Goal: Find specific page/section: Find specific page/section

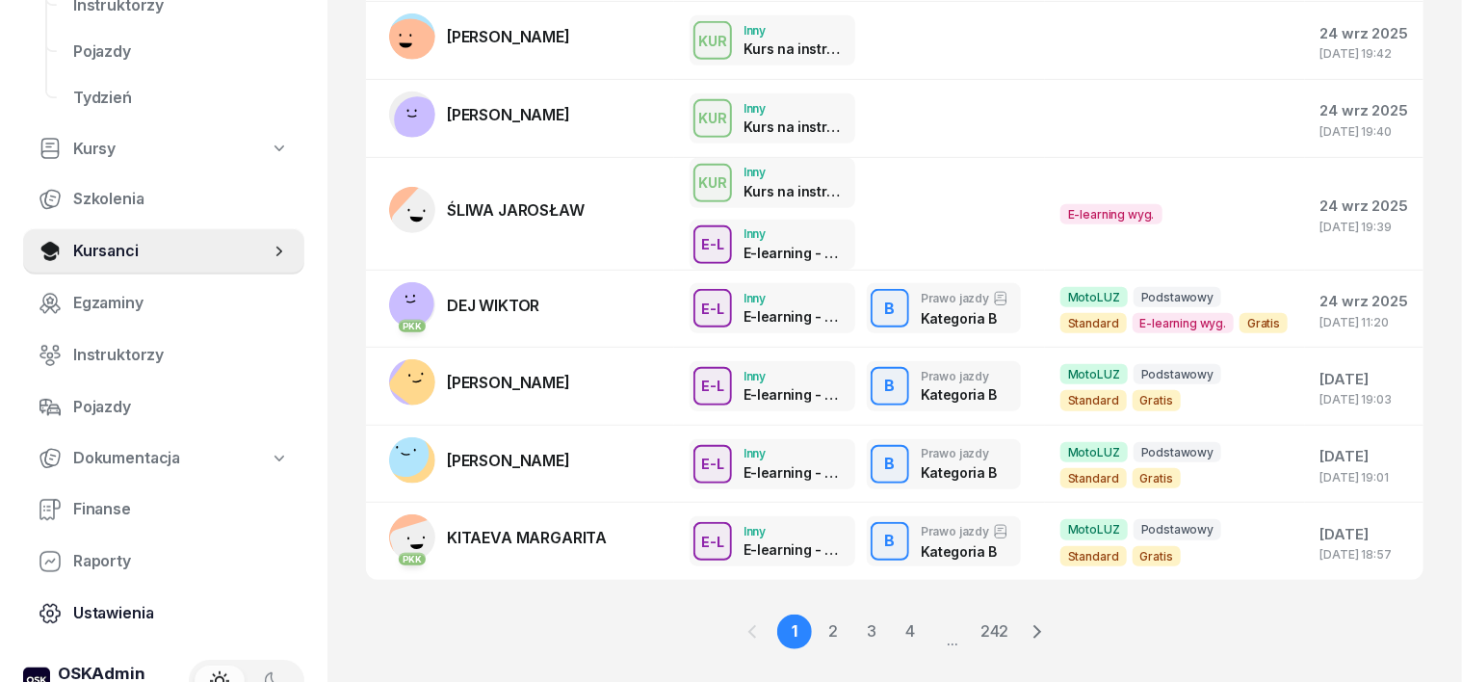
scroll to position [241, 0]
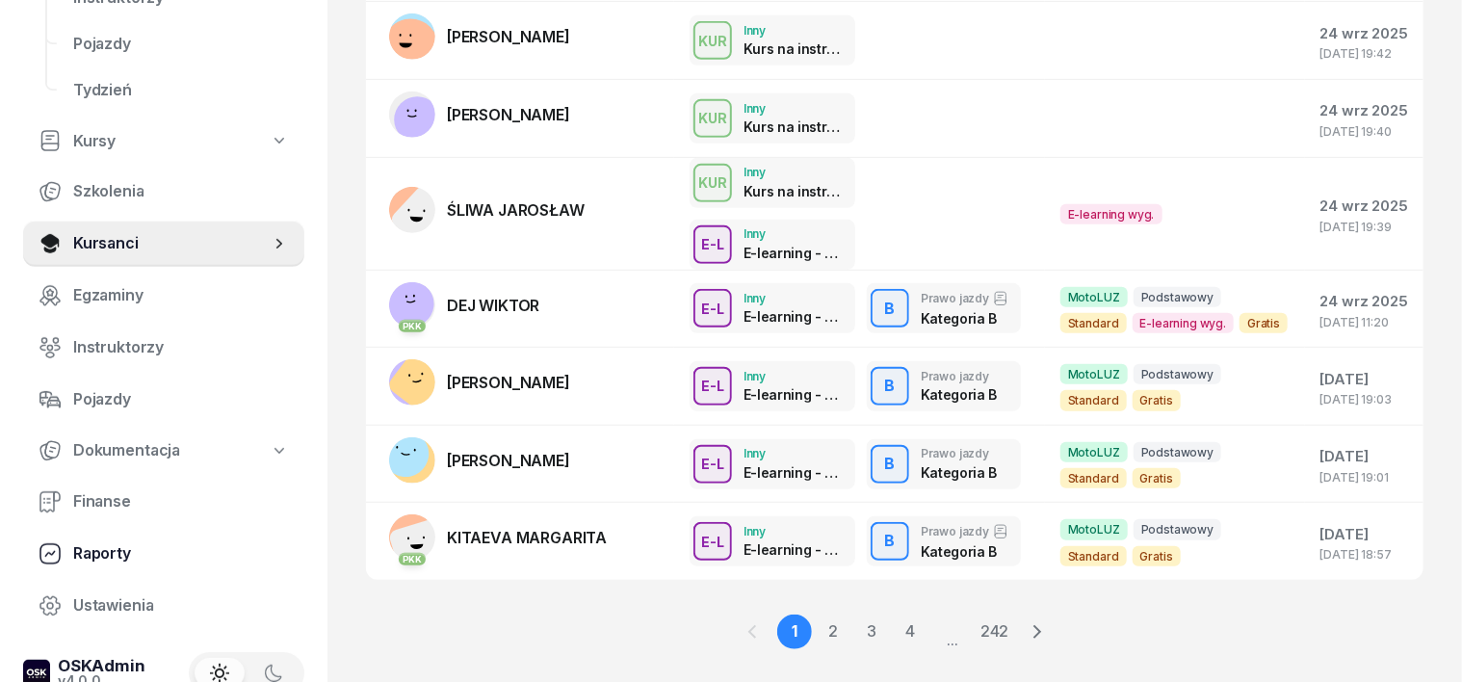
click at [91, 559] on span "Raporty" at bounding box center [181, 553] width 216 height 25
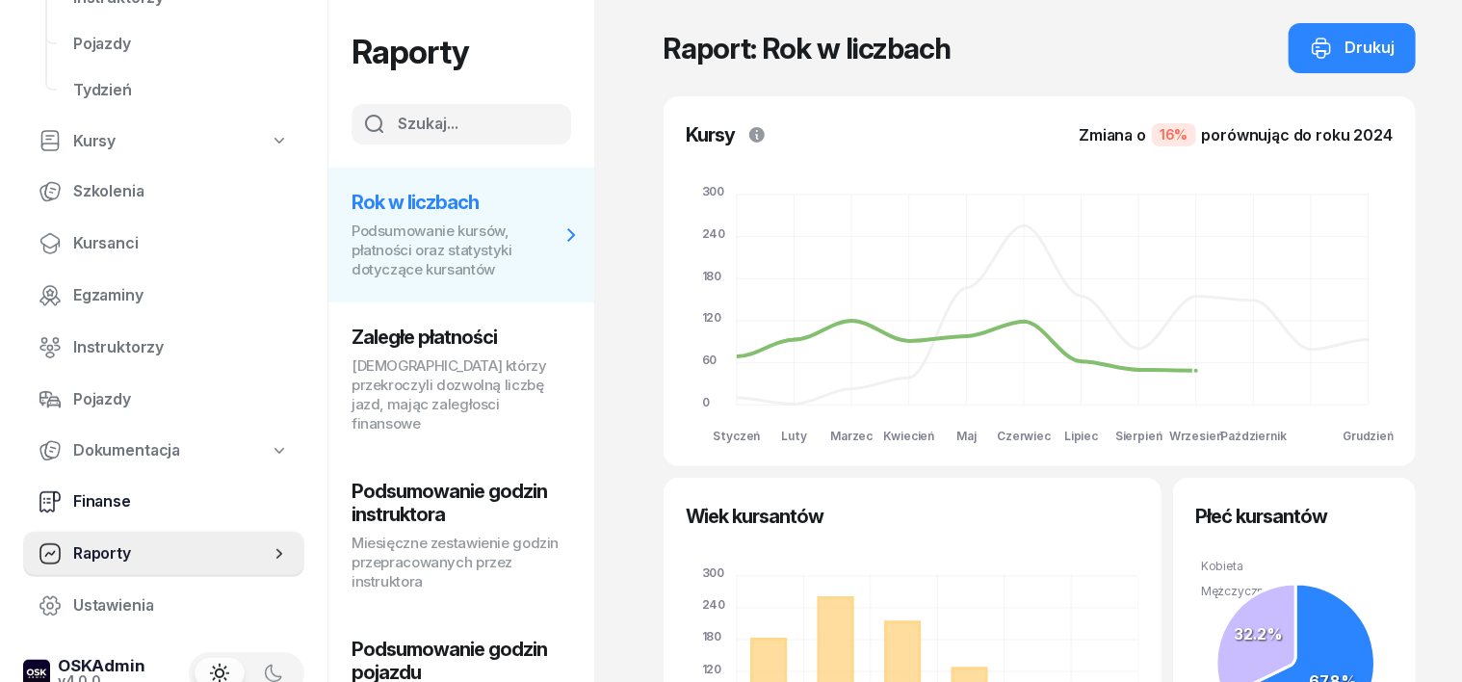
click at [114, 498] on span "Finanse" at bounding box center [181, 501] width 216 height 25
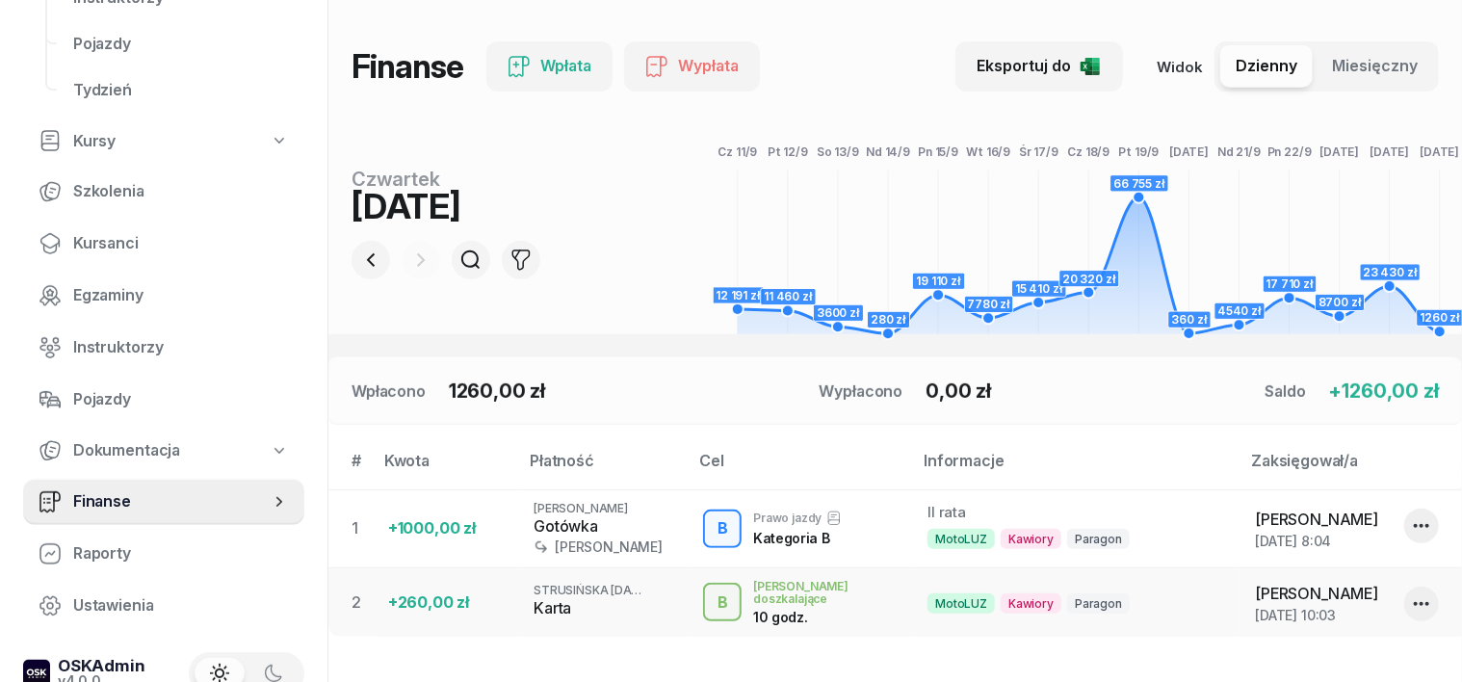
scroll to position [241, 0]
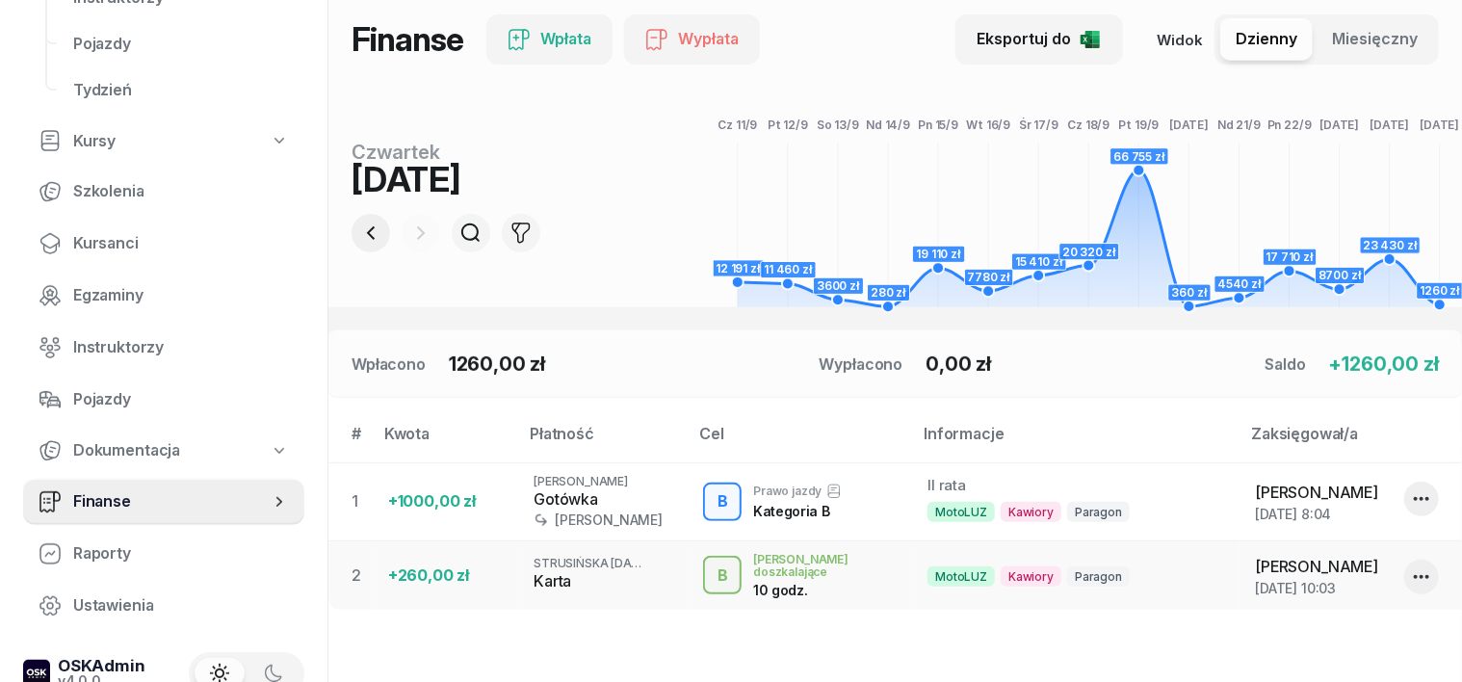
click at [367, 231] on icon "button" at bounding box center [371, 232] width 8 height 13
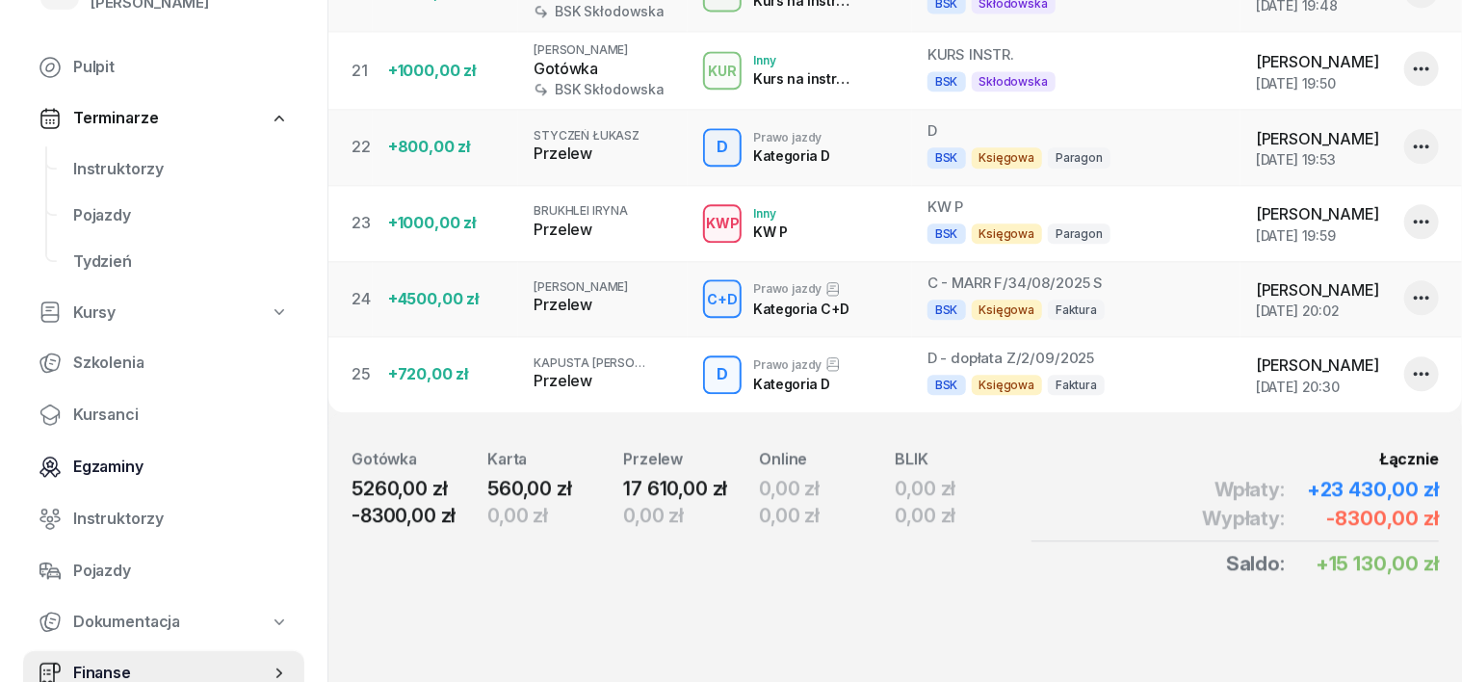
scroll to position [0, 0]
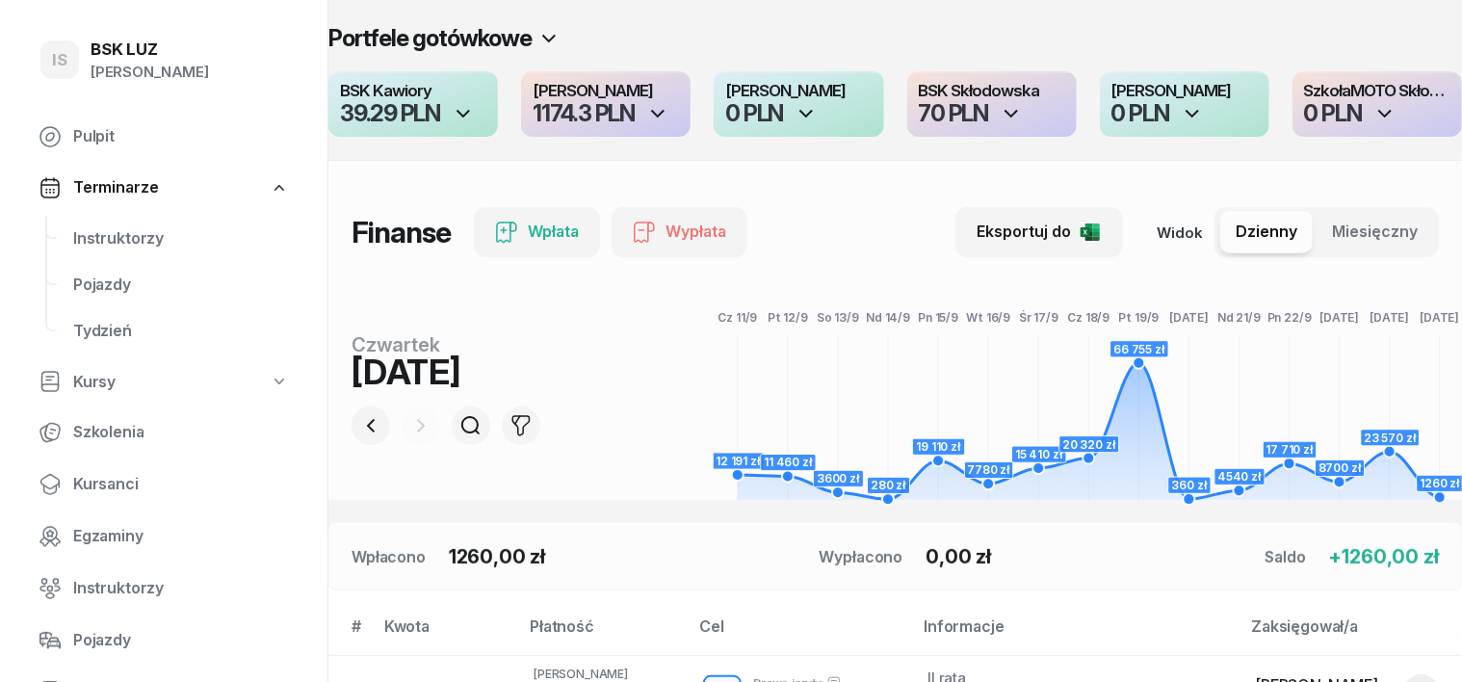
click at [402, 429] on div at bounding box center [421, 425] width 39 height 39
click at [367, 427] on icon "button" at bounding box center [371, 425] width 8 height 13
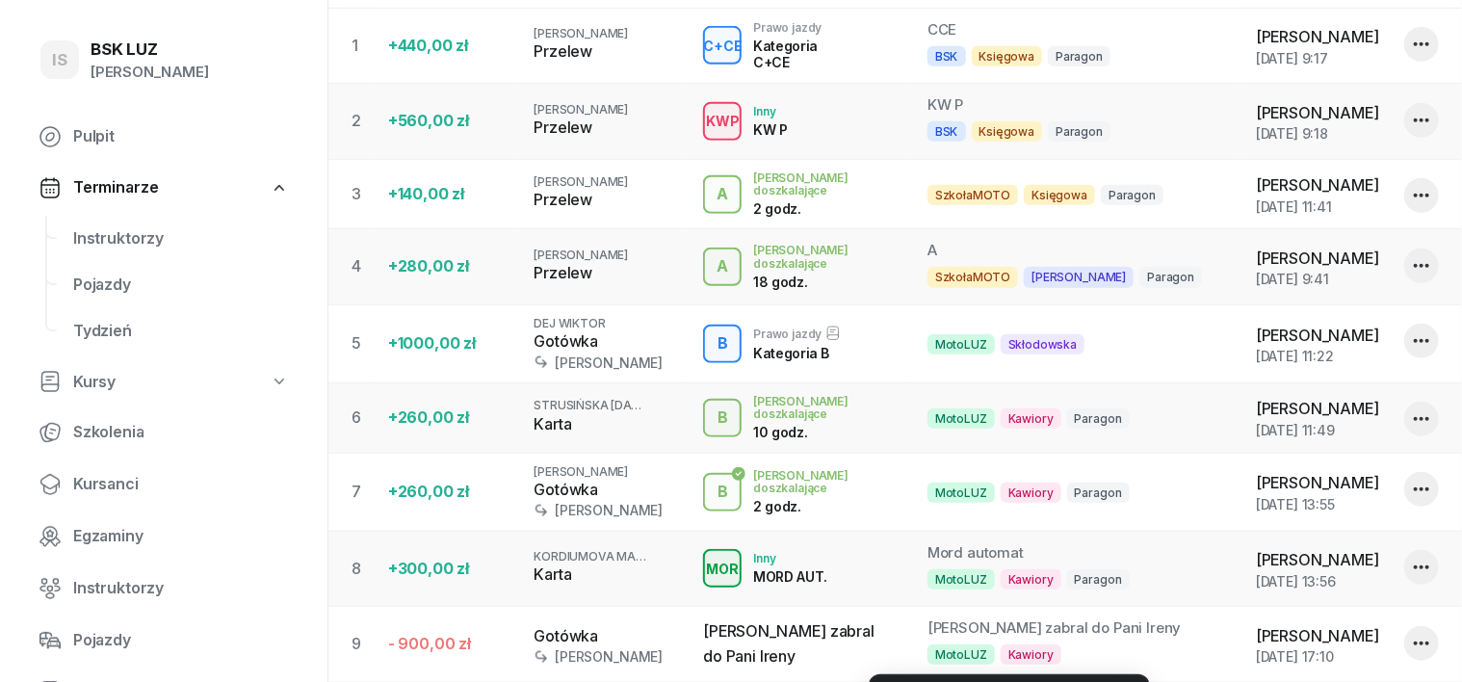
scroll to position [173, 0]
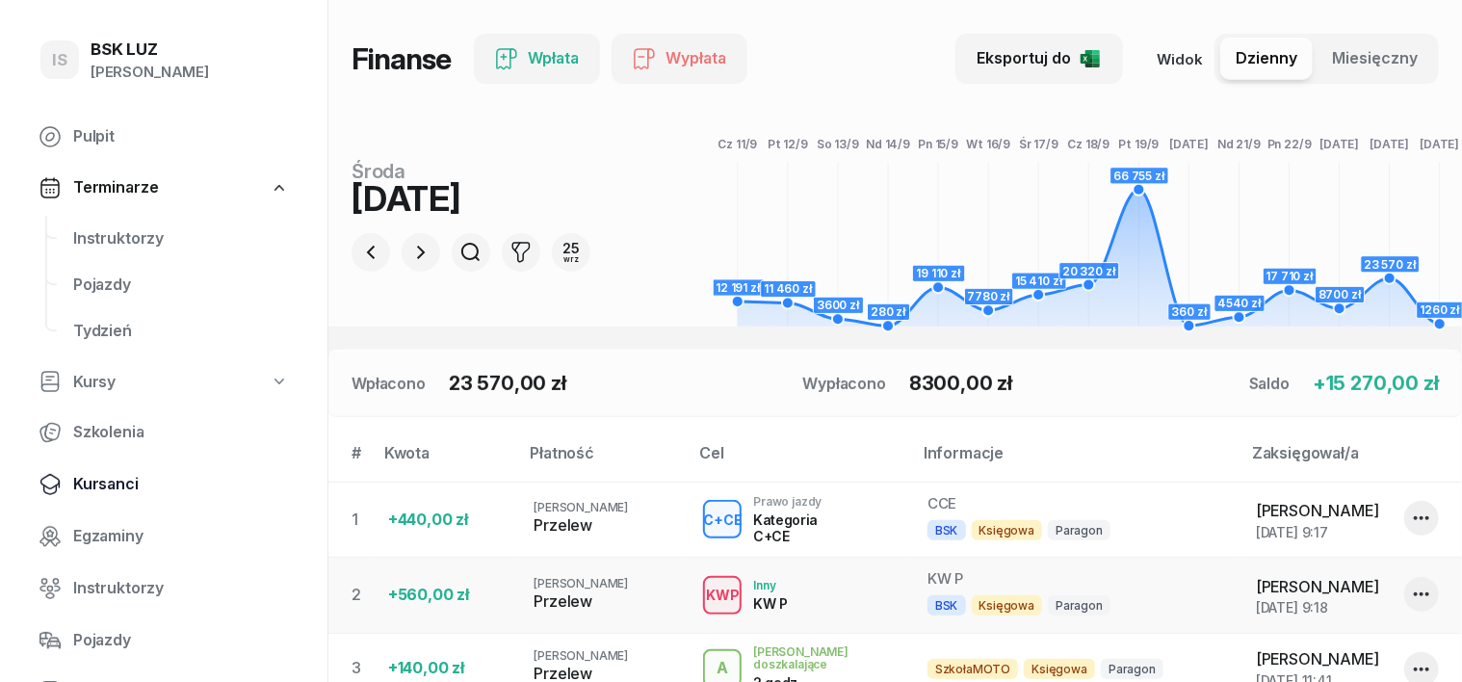
click at [122, 484] on span "Kursanci" at bounding box center [181, 484] width 216 height 25
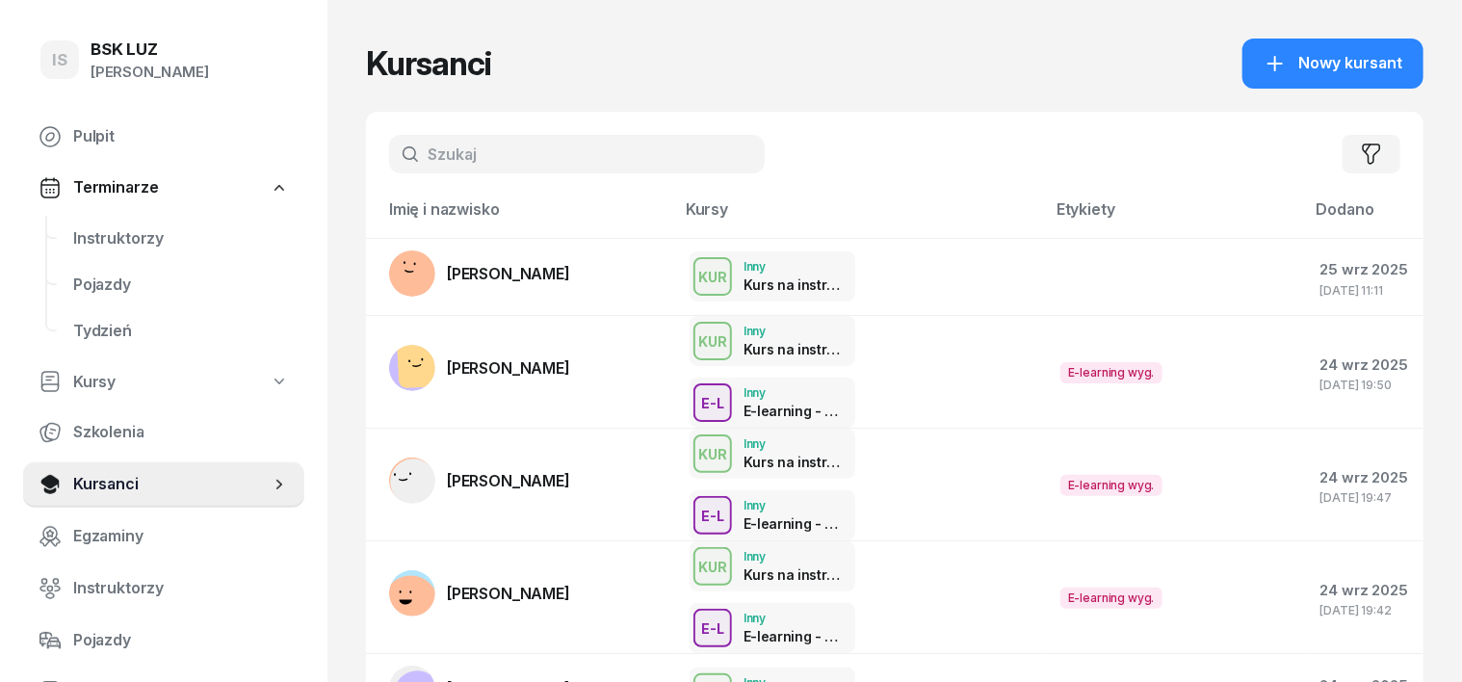
drag, startPoint x: 428, startPoint y: 128, endPoint x: 422, endPoint y: 143, distance: 15.6
click at [429, 132] on div "Filtruj" at bounding box center [894, 154] width 1057 height 85
drag, startPoint x: 404, startPoint y: 149, endPoint x: 411, endPoint y: 163, distance: 15.1
click at [404, 154] on input "text" at bounding box center [577, 154] width 376 height 39
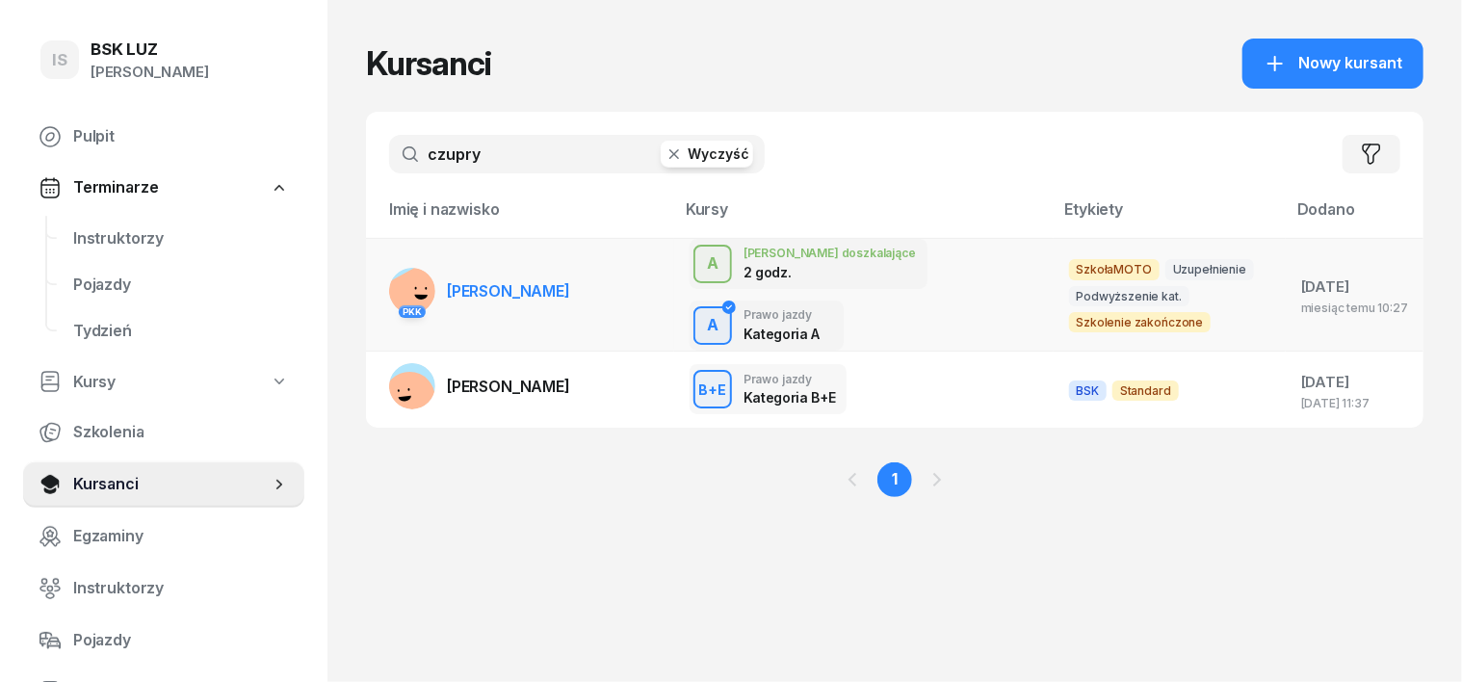
type input "czupry"
click at [381, 277] on rect at bounding box center [415, 296] width 69 height 69
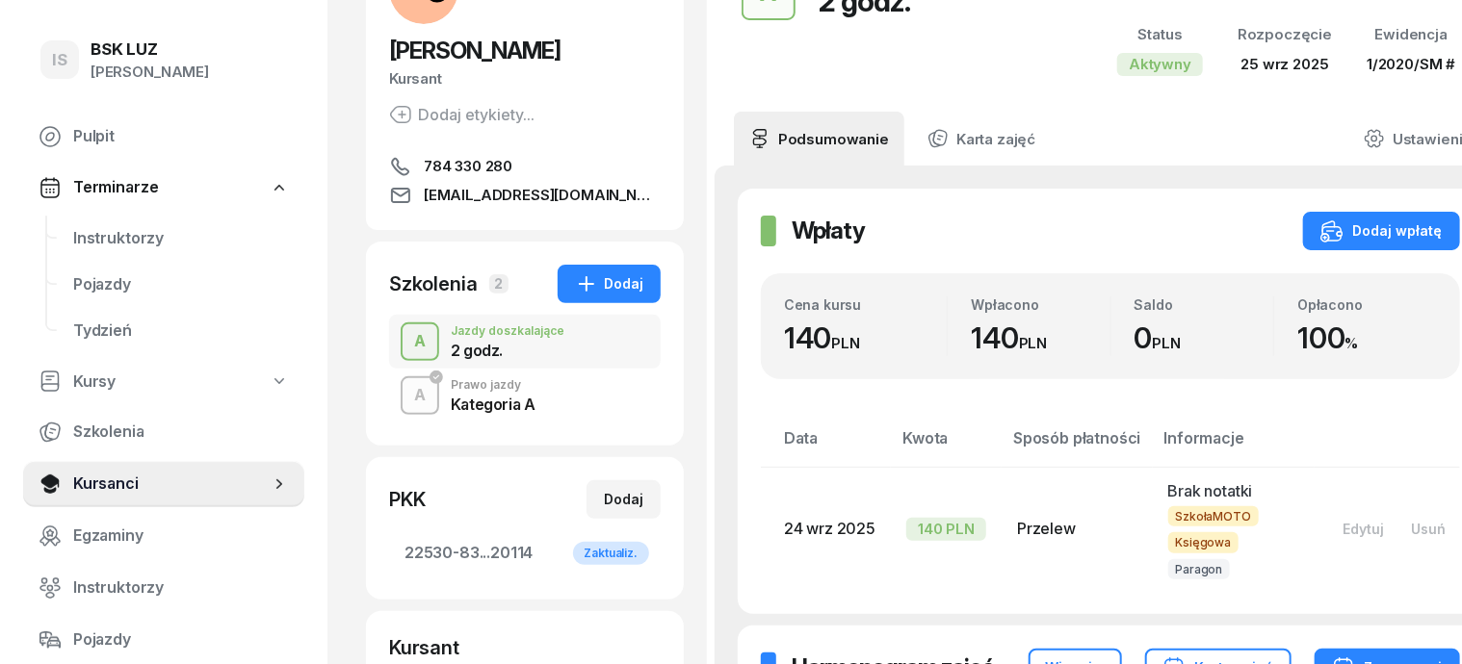
scroll to position [241, 0]
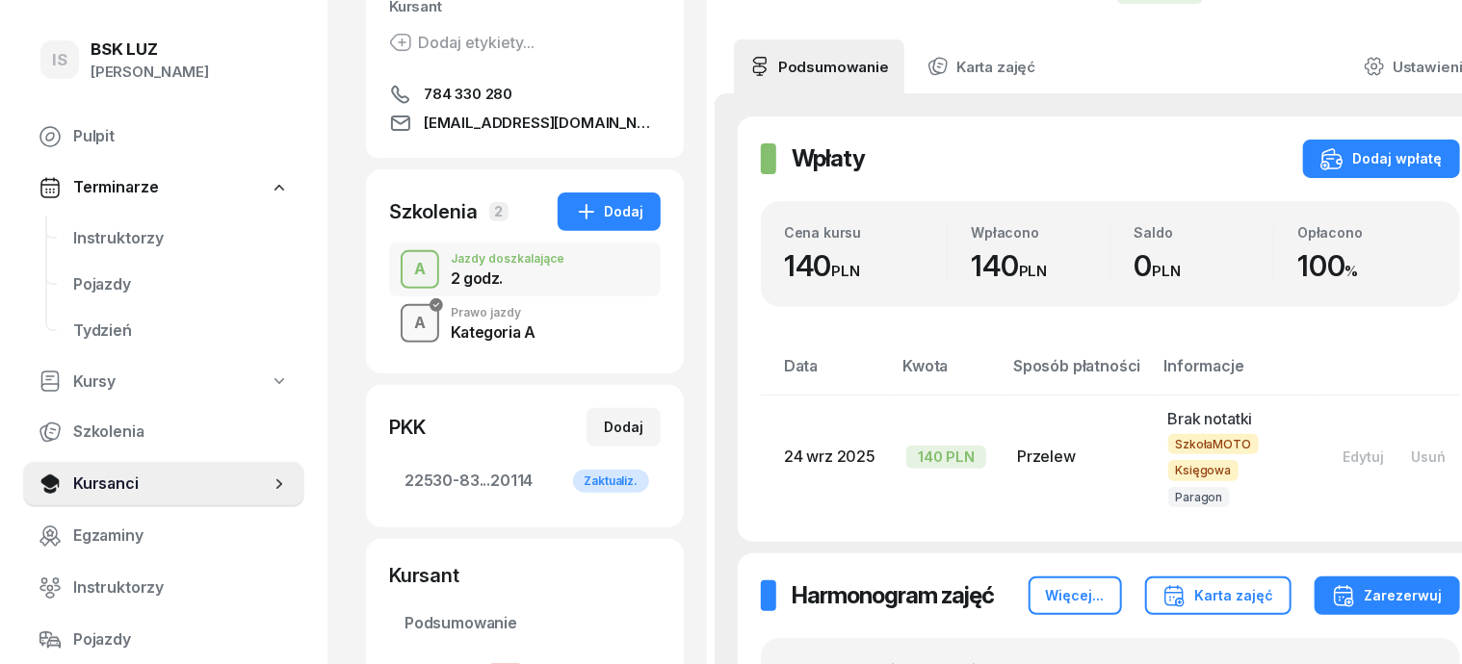
click at [406, 327] on div "A" at bounding box center [419, 323] width 27 height 33
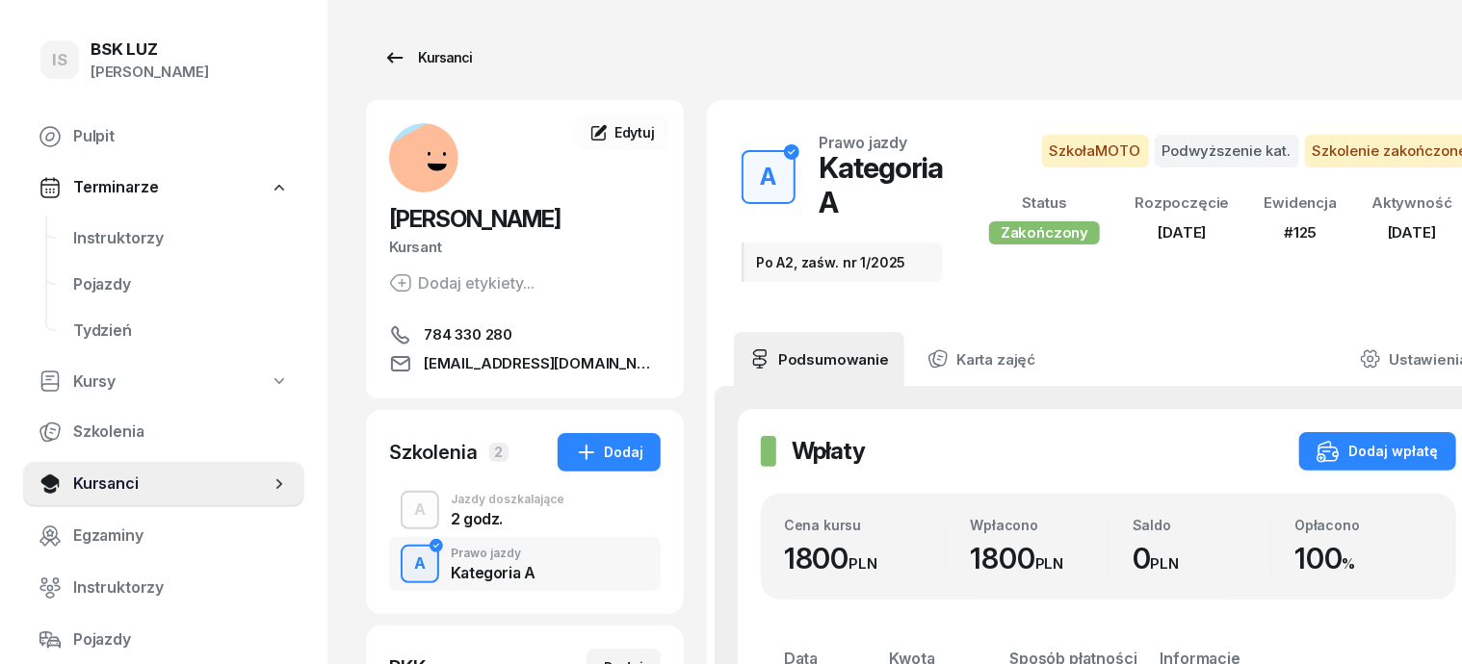
click at [407, 62] on div "Kursanci" at bounding box center [427, 57] width 89 height 23
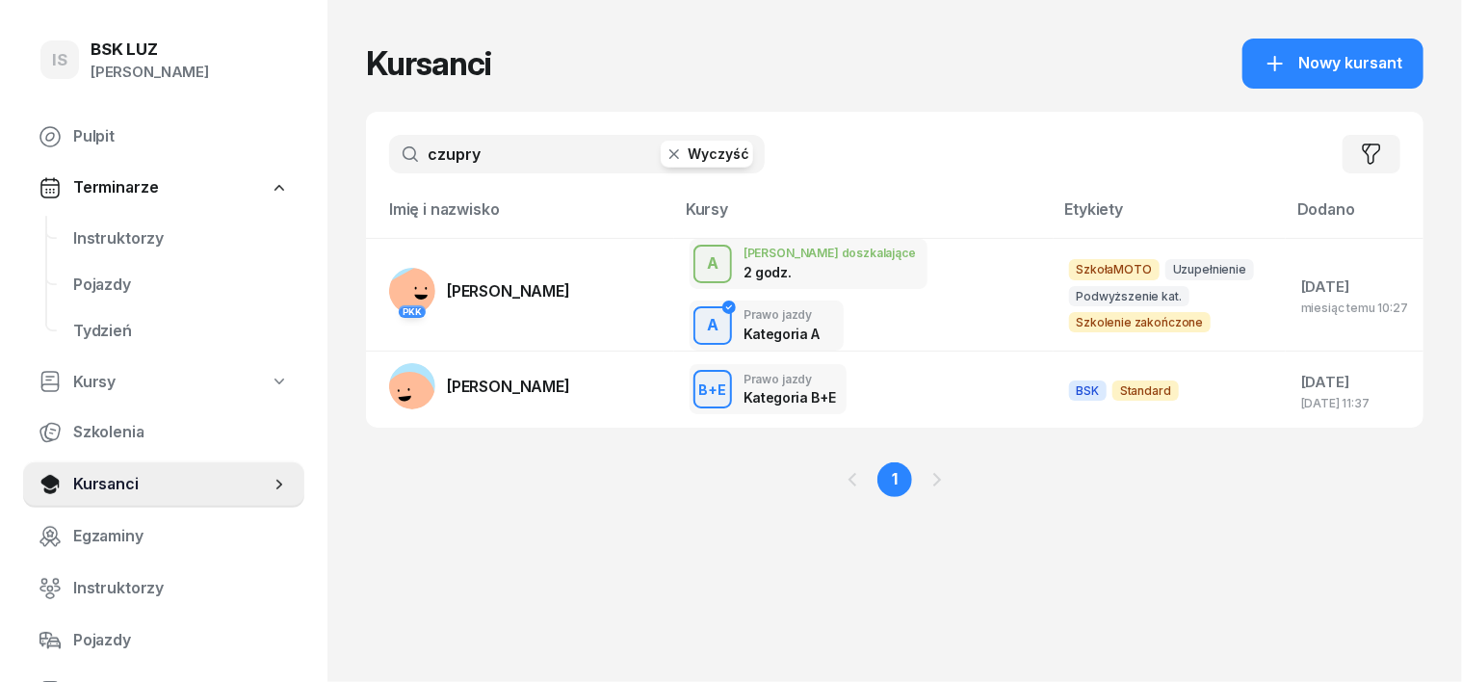
click at [664, 158] on icon "button" at bounding box center [673, 153] width 19 height 19
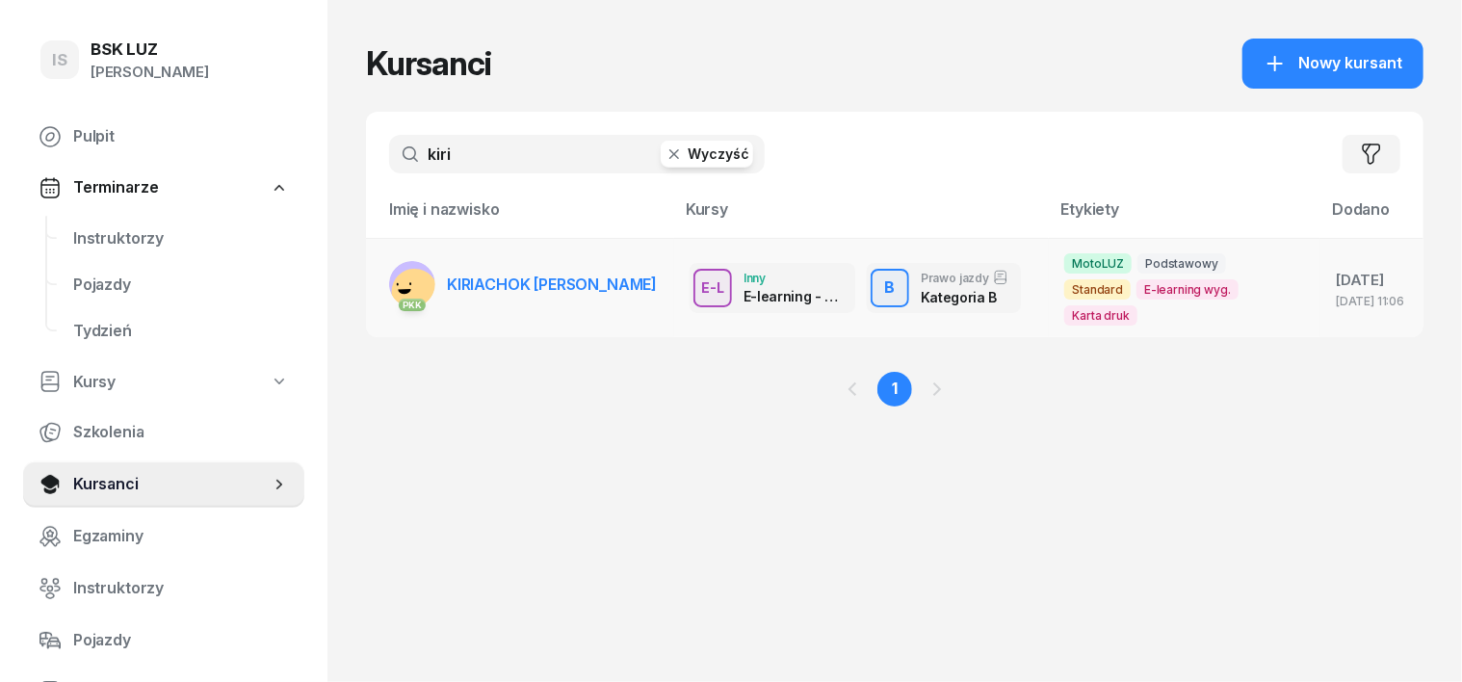
type input "kiri"
click at [387, 270] on rect at bounding box center [414, 292] width 55 height 55
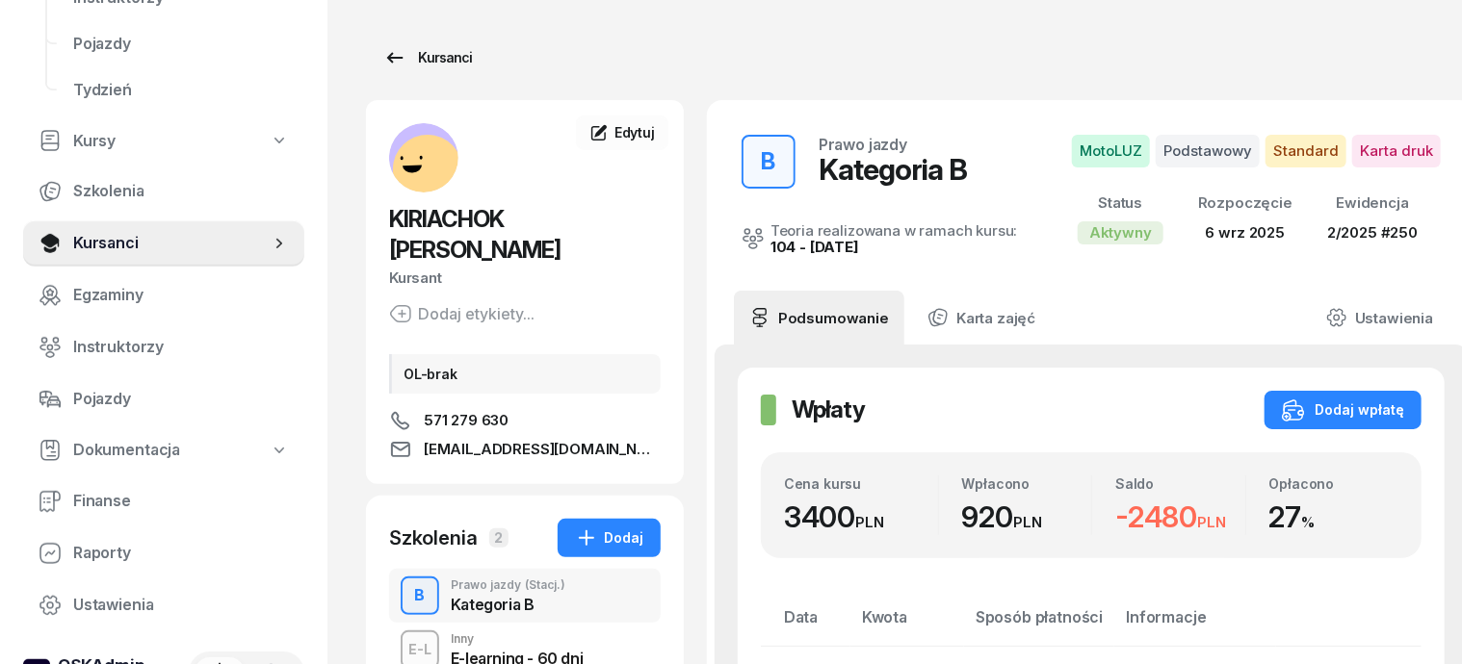
click at [429, 65] on link "Kursanci" at bounding box center [427, 58] width 123 height 39
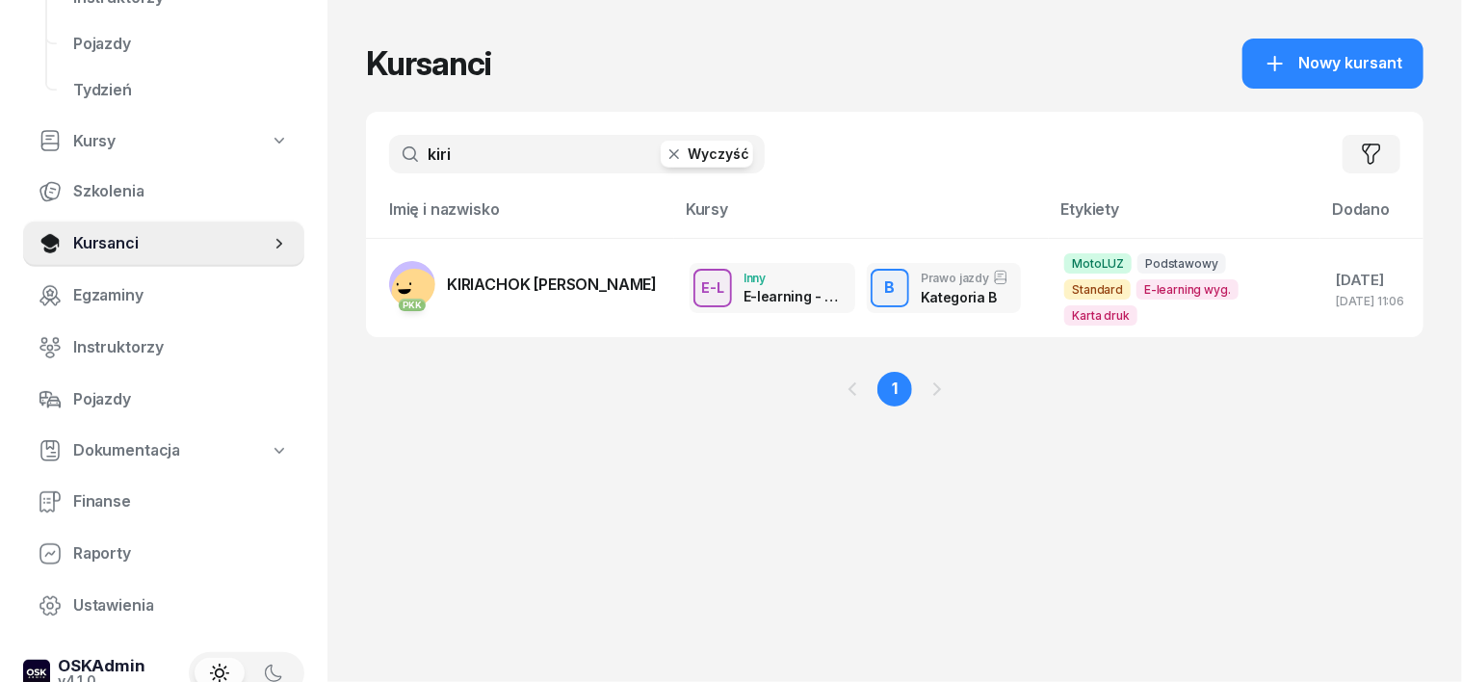
drag, startPoint x: 435, startPoint y: 162, endPoint x: 423, endPoint y: 106, distance: 57.2
click at [429, 141] on input "kiri" at bounding box center [577, 154] width 376 height 39
type input "k"
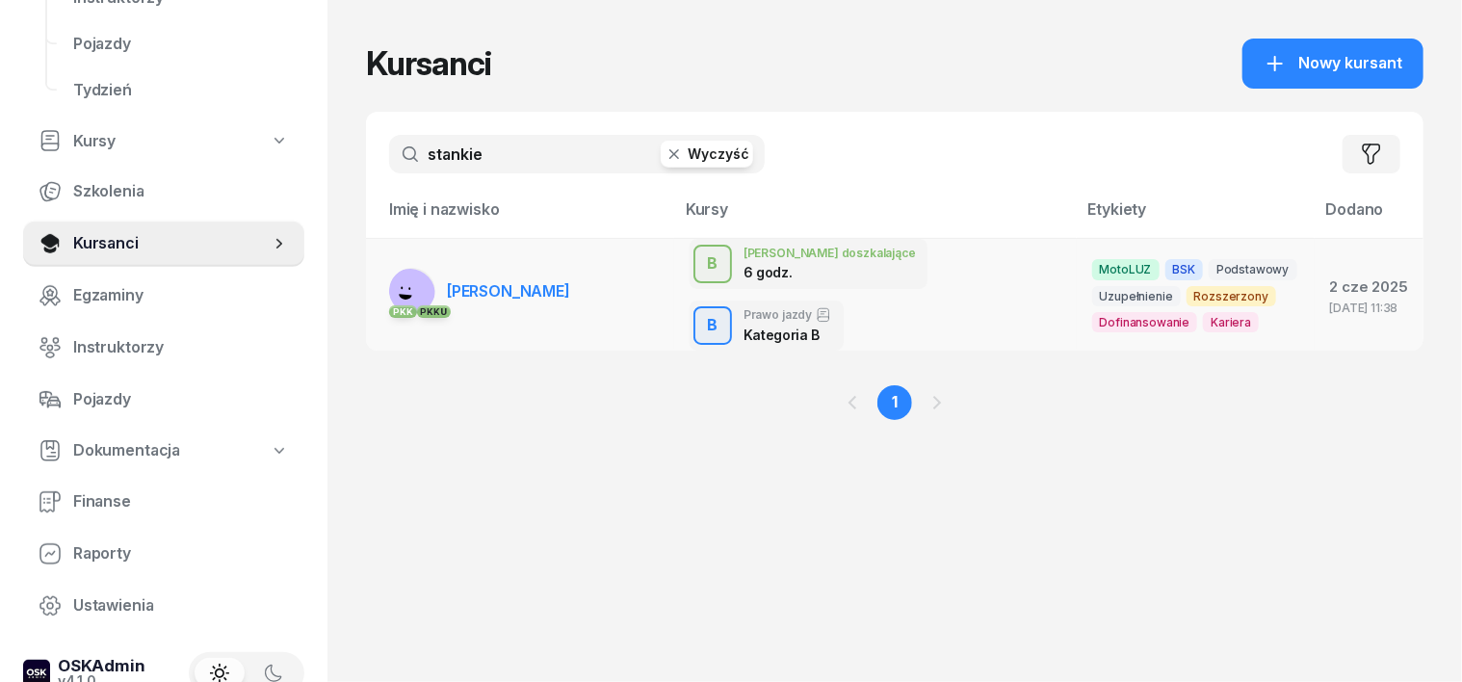
type input "stankie"
click at [376, 281] on rect at bounding box center [409, 293] width 67 height 67
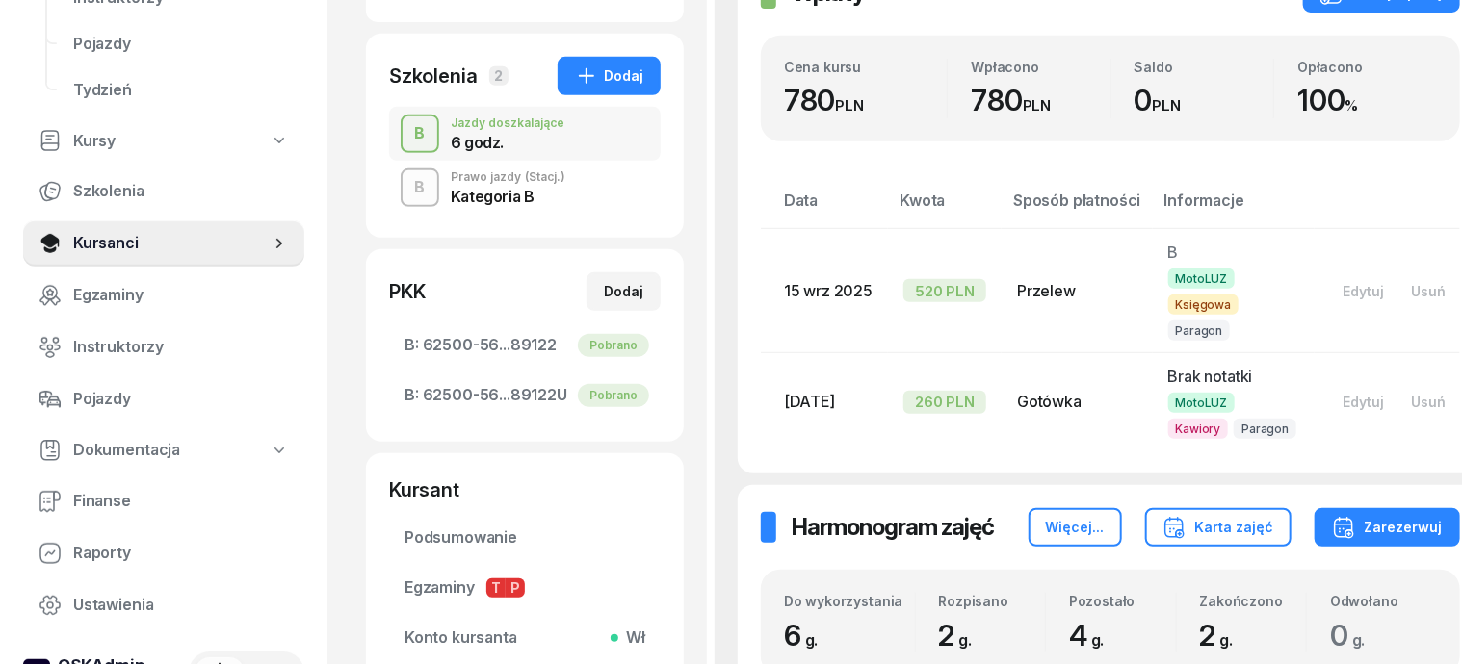
scroll to position [361, 0]
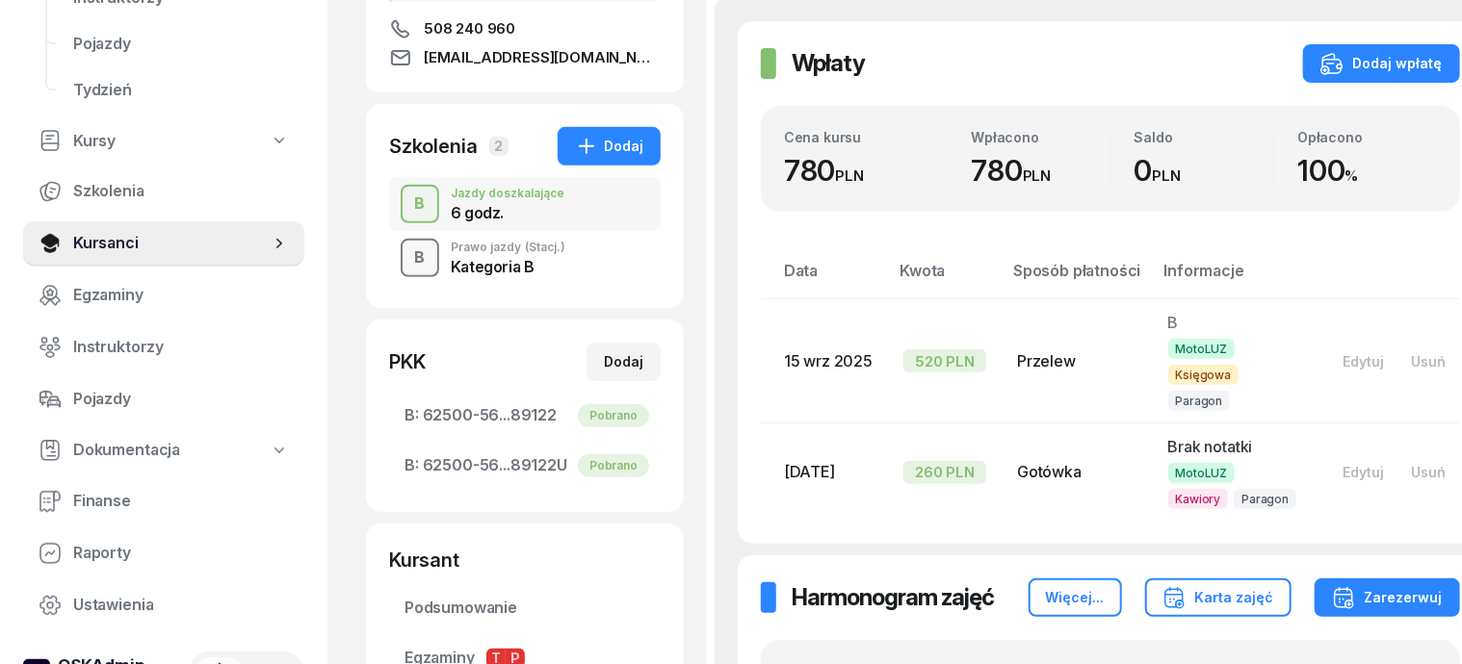
click at [407, 250] on div "B" at bounding box center [420, 258] width 26 height 33
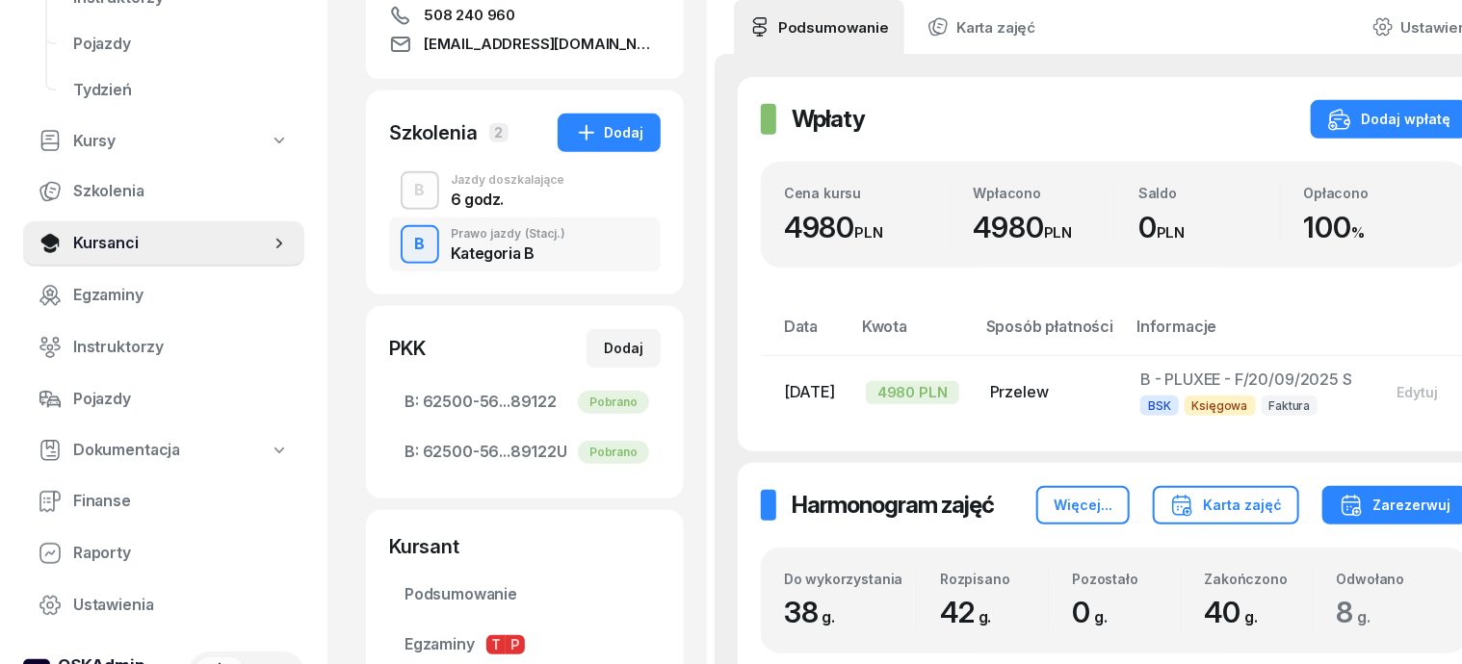
scroll to position [361, 0]
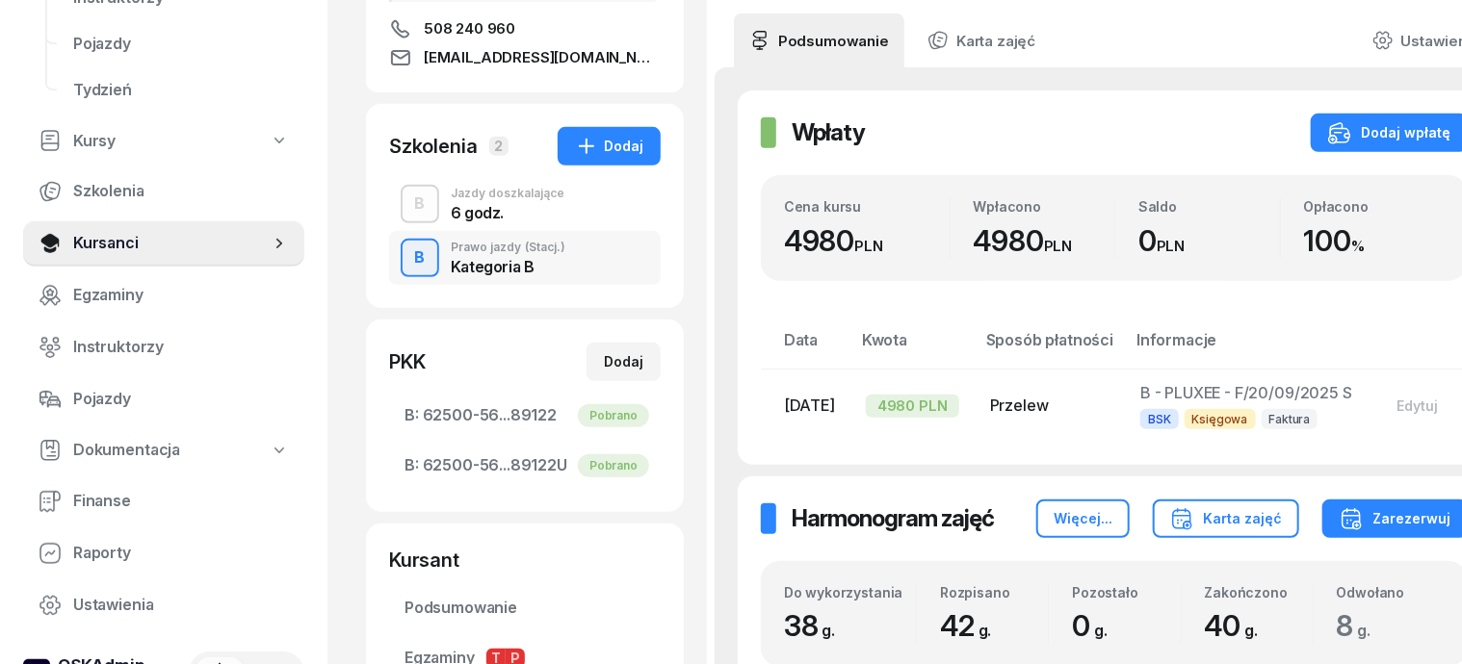
click at [407, 208] on div "B" at bounding box center [420, 204] width 26 height 33
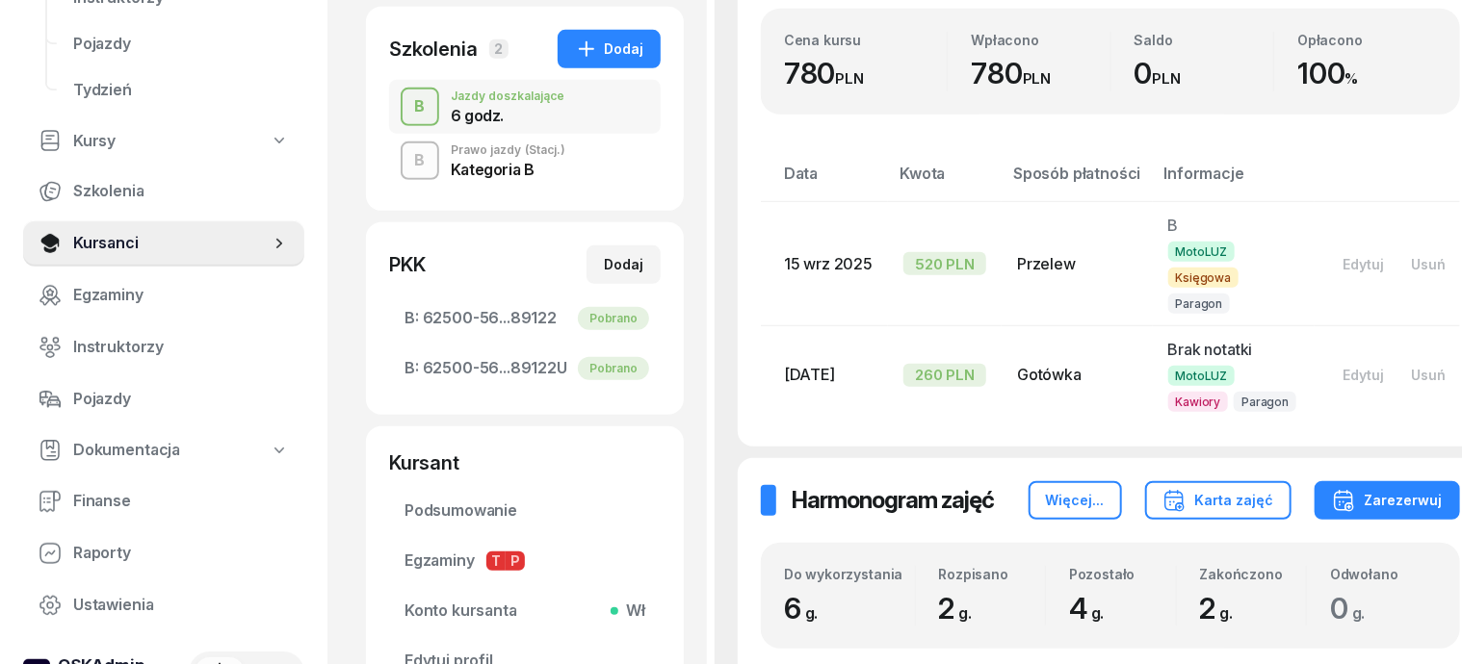
scroll to position [247, 0]
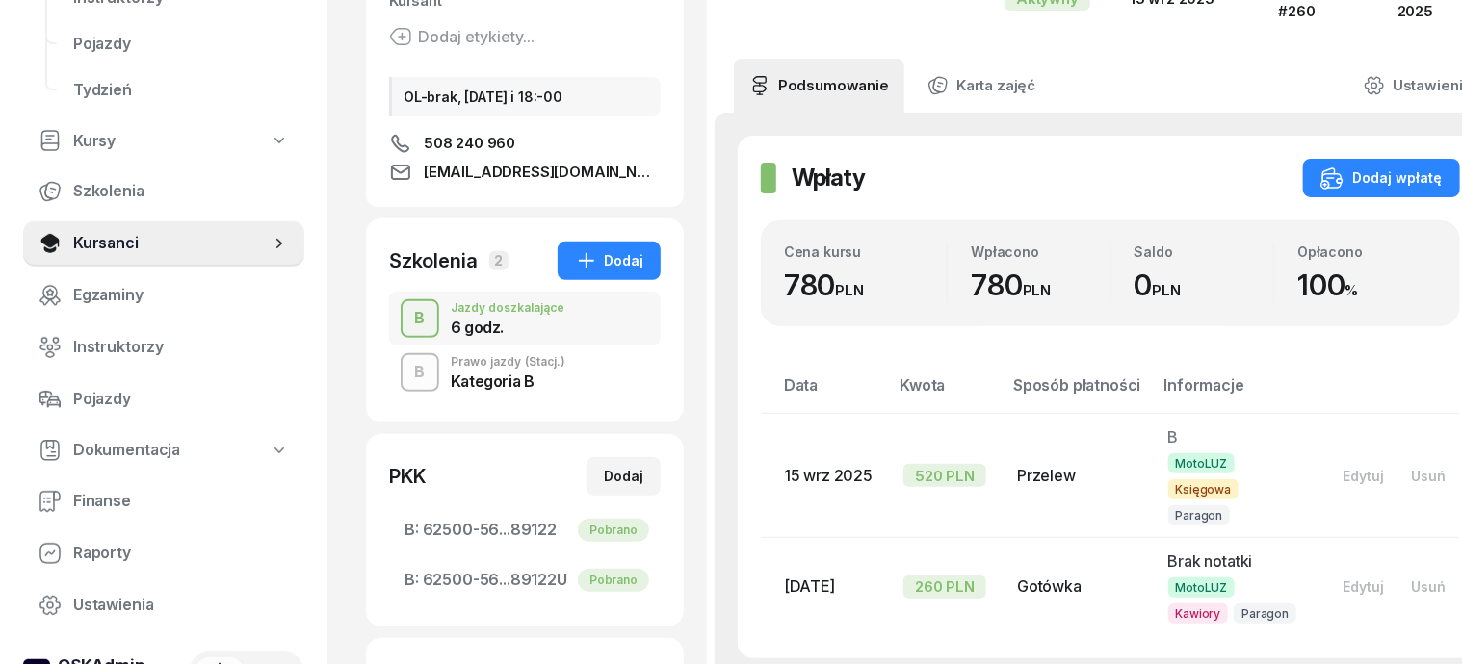
click at [407, 373] on div "B" at bounding box center [420, 372] width 26 height 33
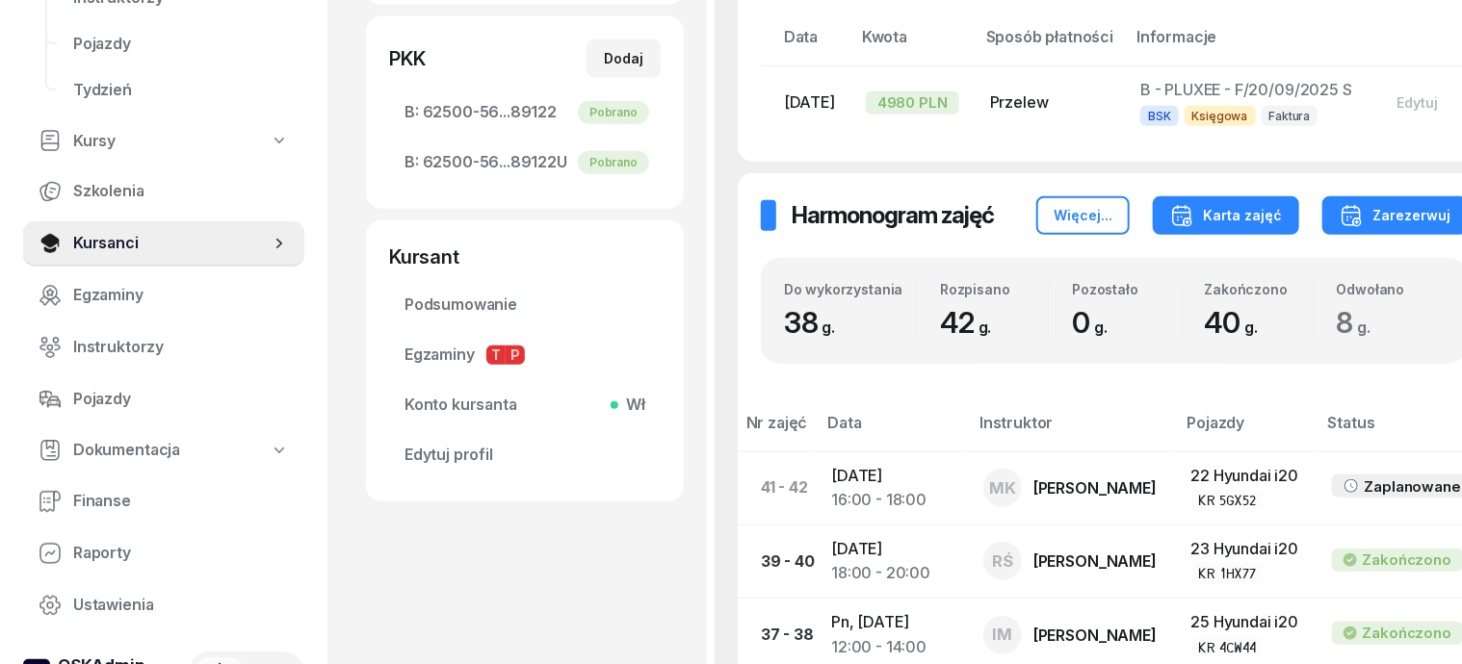
scroll to position [722, 0]
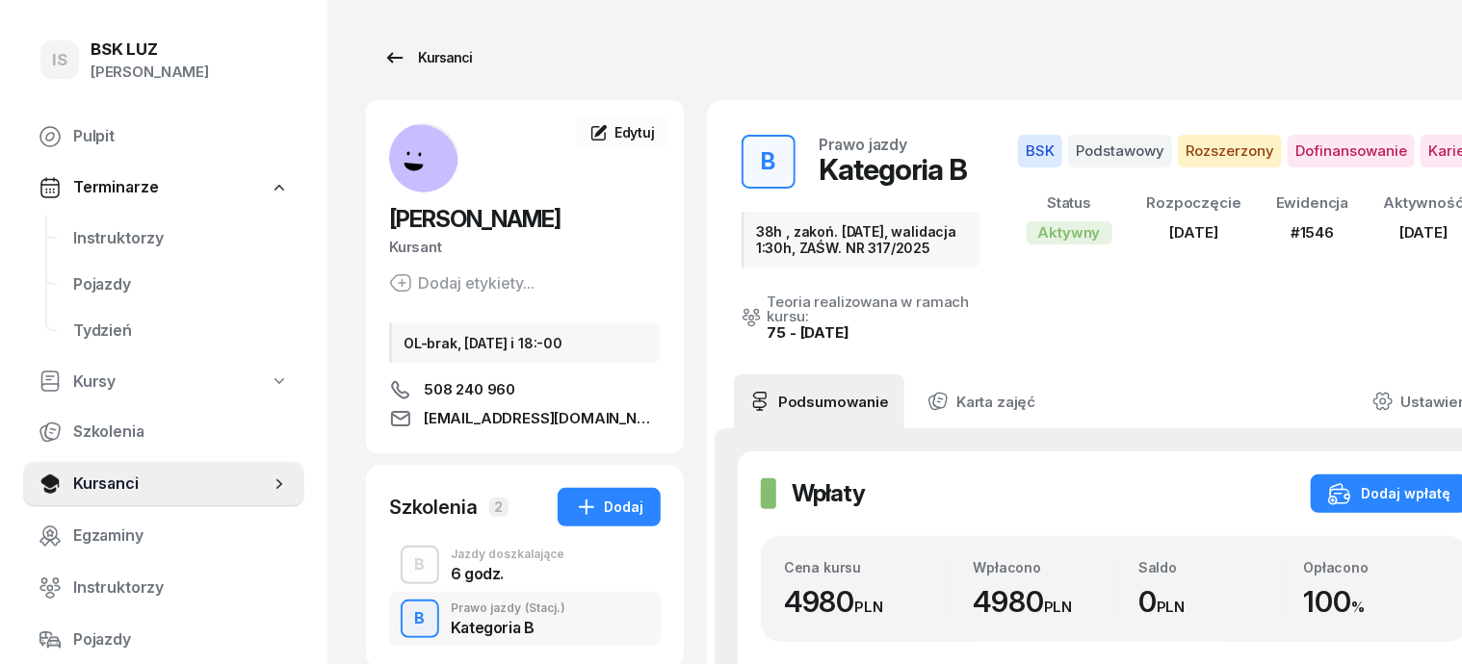
click at [398, 58] on div "Kursanci" at bounding box center [427, 57] width 89 height 23
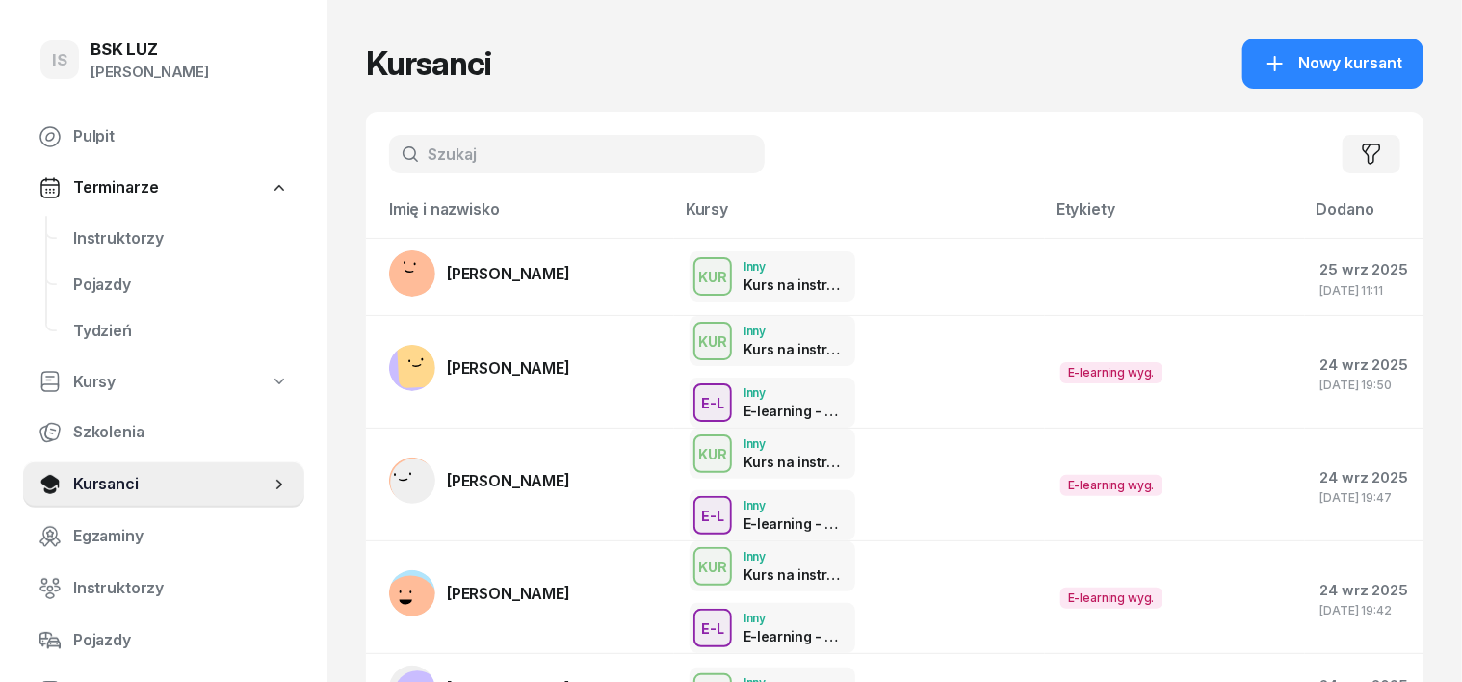
drag, startPoint x: 381, startPoint y: 150, endPoint x: 408, endPoint y: 150, distance: 27.0
click at [389, 150] on input "text" at bounding box center [577, 154] width 376 height 39
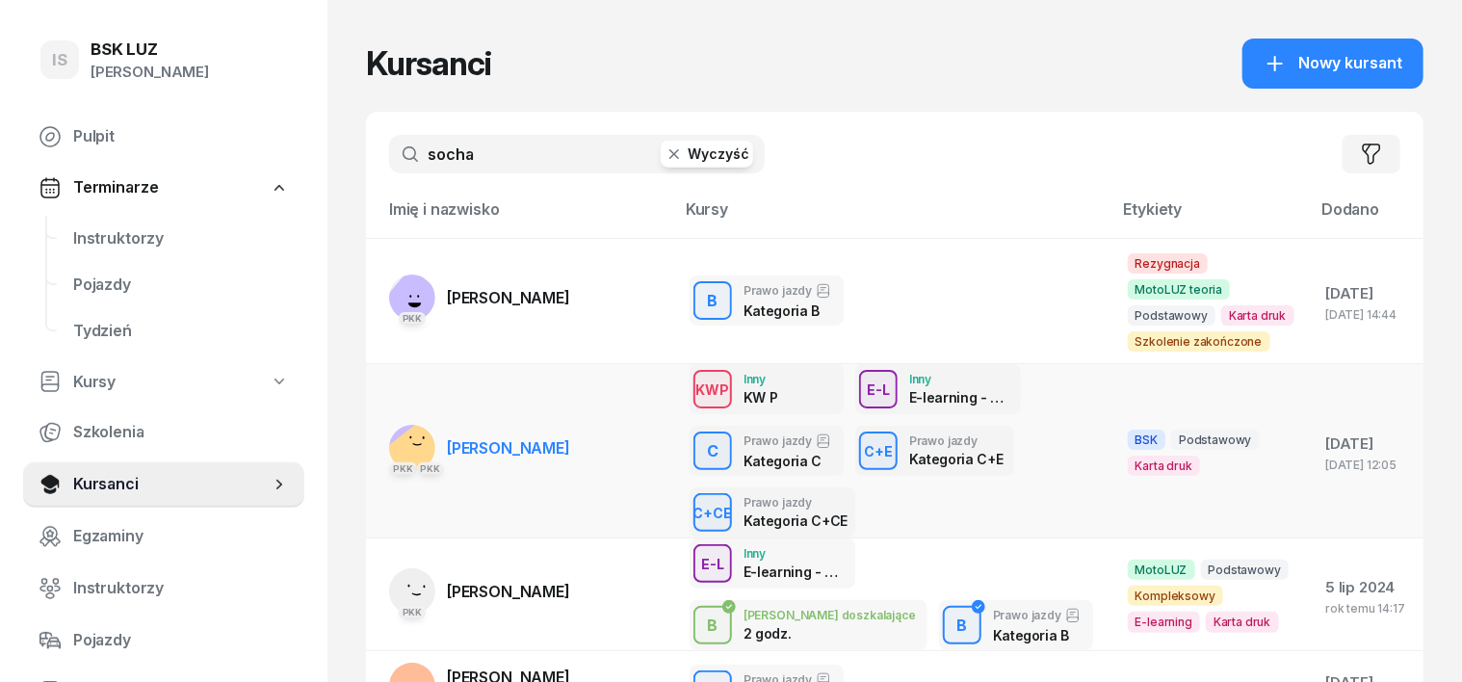
type input "socha"
drag, startPoint x: 356, startPoint y: 444, endPoint x: 358, endPoint y: 454, distance: 9.8
click at [384, 446] on rect at bounding box center [419, 453] width 71 height 71
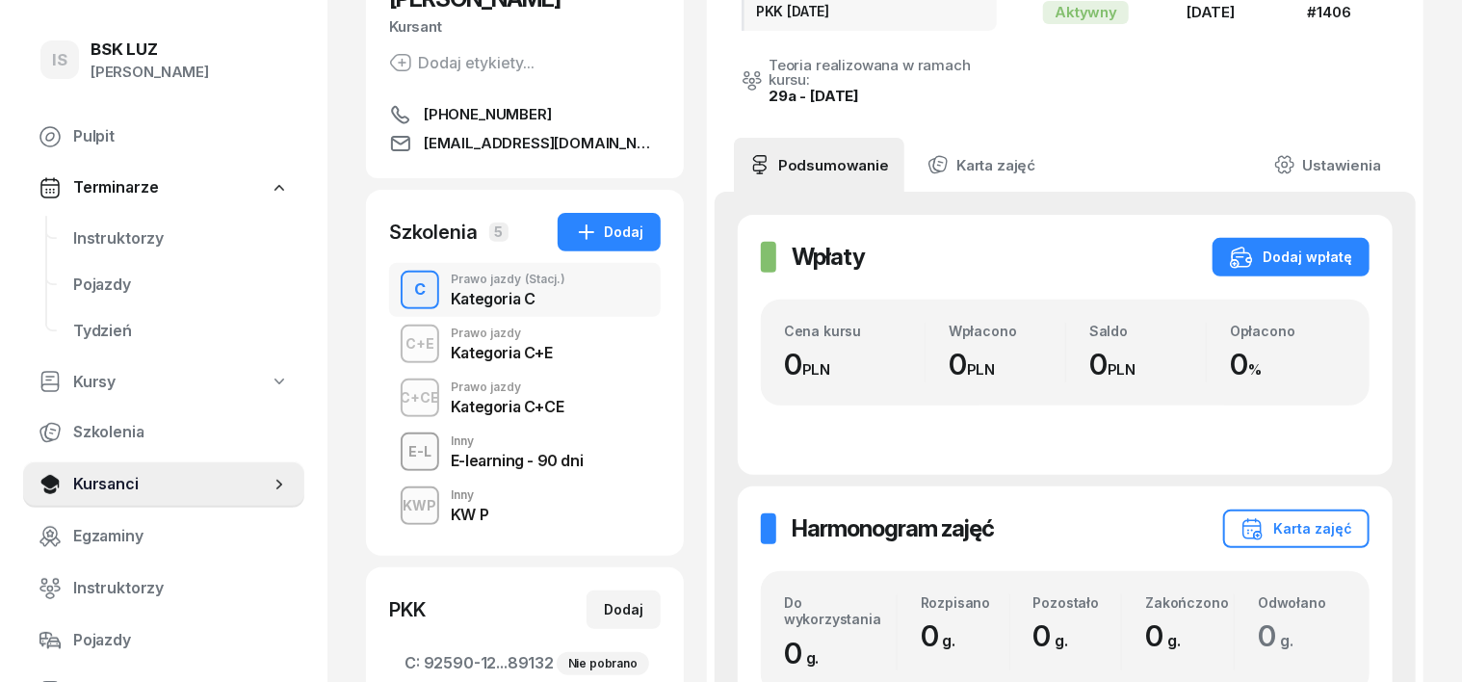
scroll to position [241, 0]
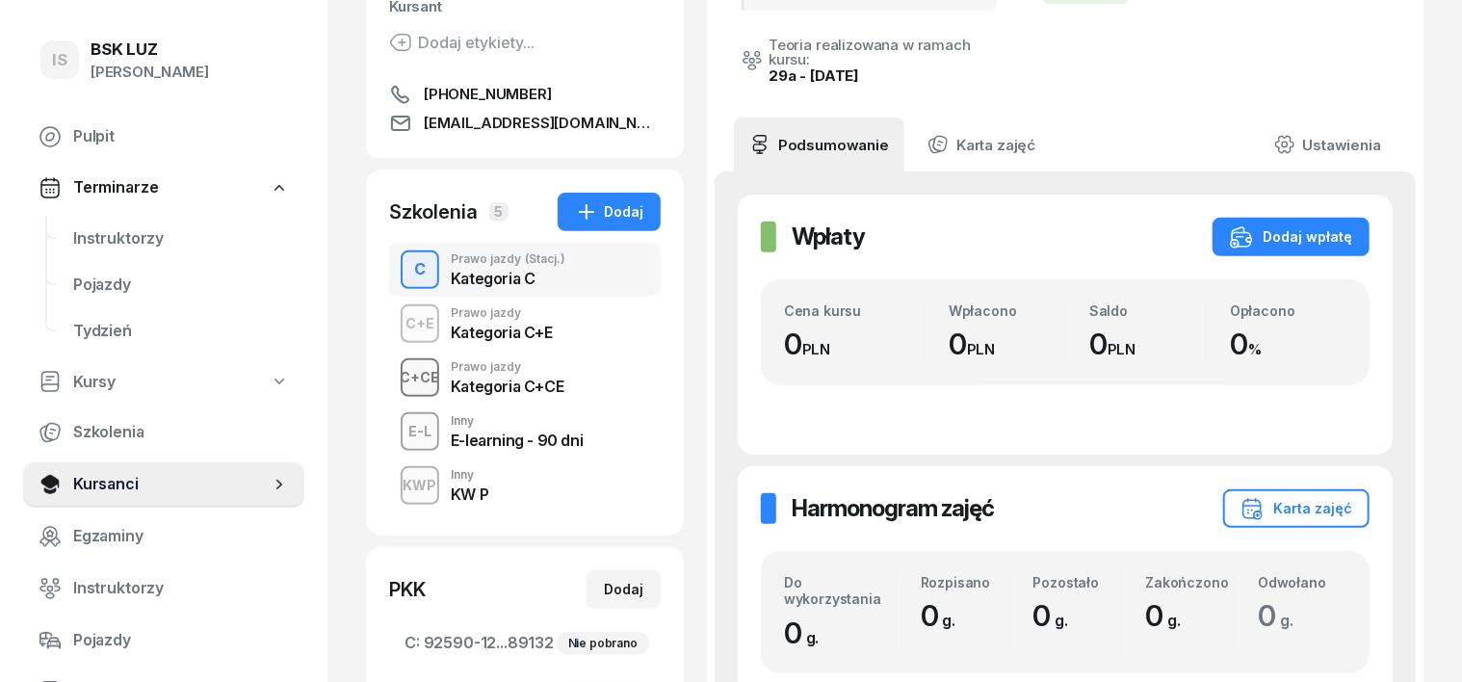
click at [393, 382] on div "C+CE" at bounding box center [420, 377] width 55 height 24
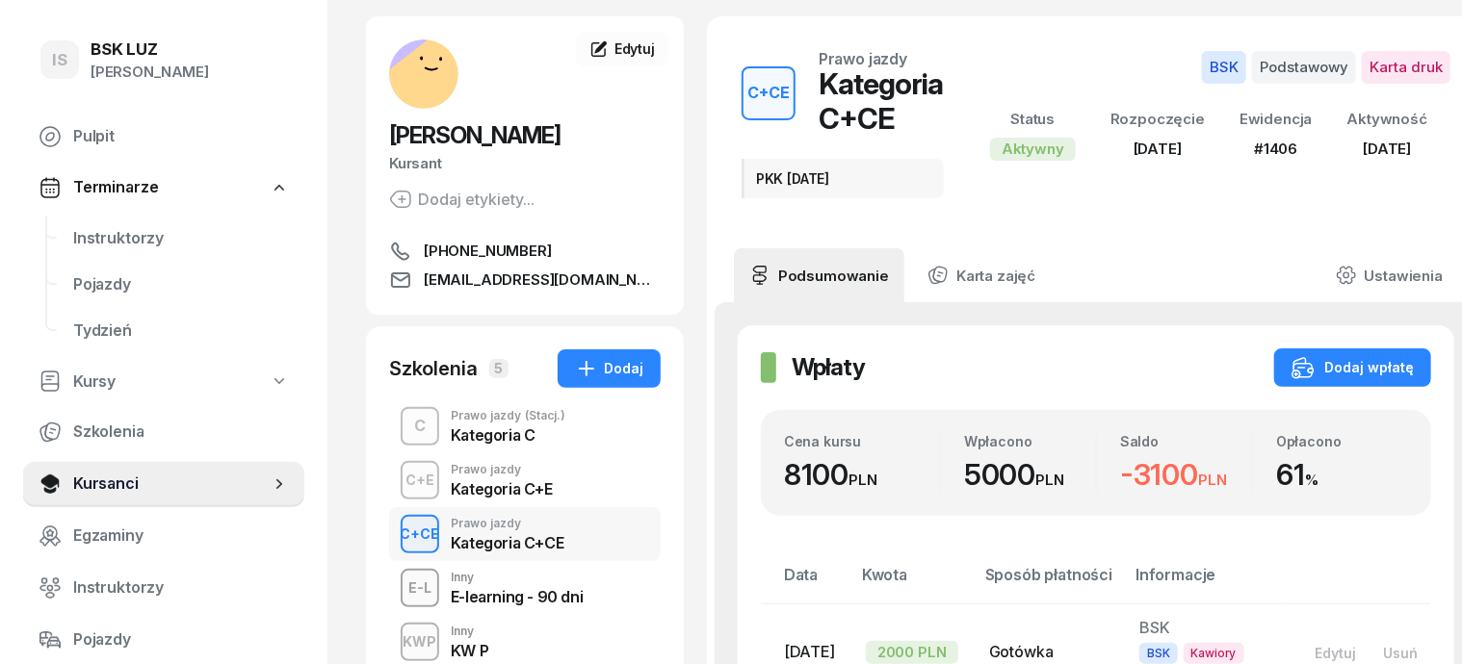
scroll to position [119, 0]
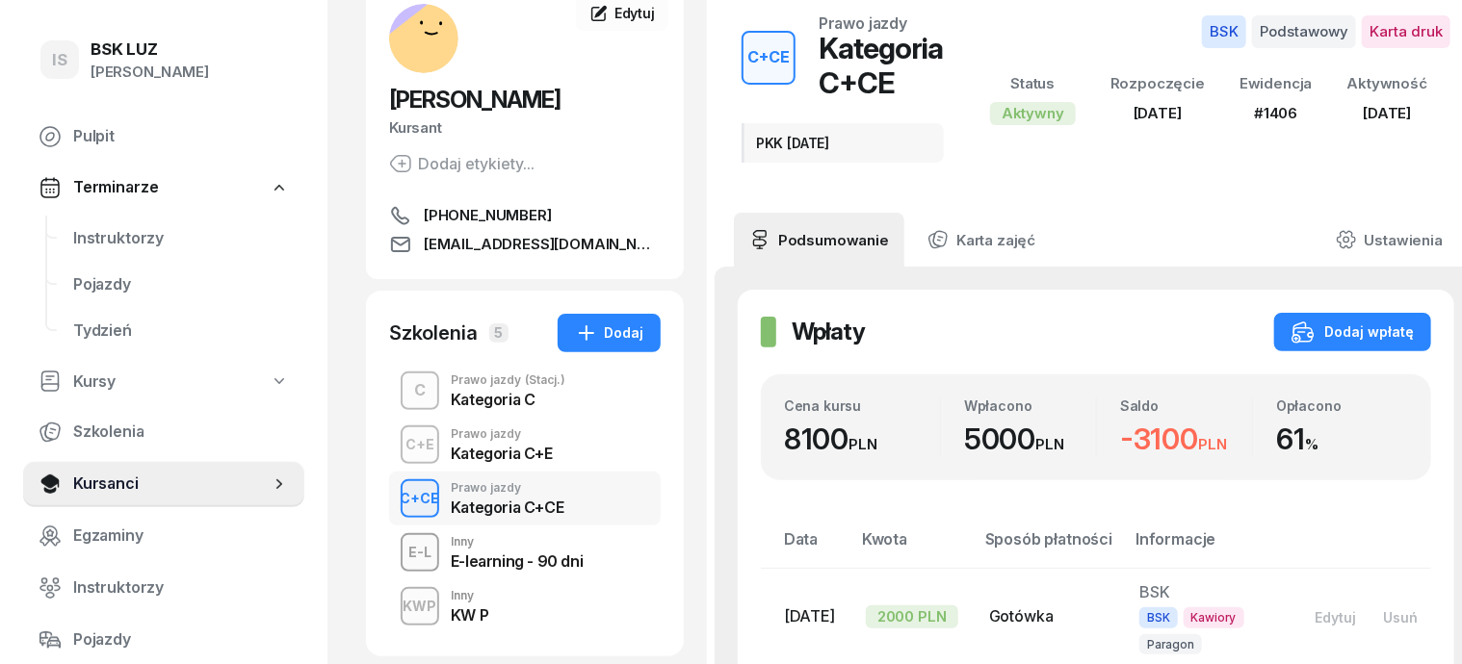
click at [401, 593] on button "KWP" at bounding box center [420, 606] width 39 height 39
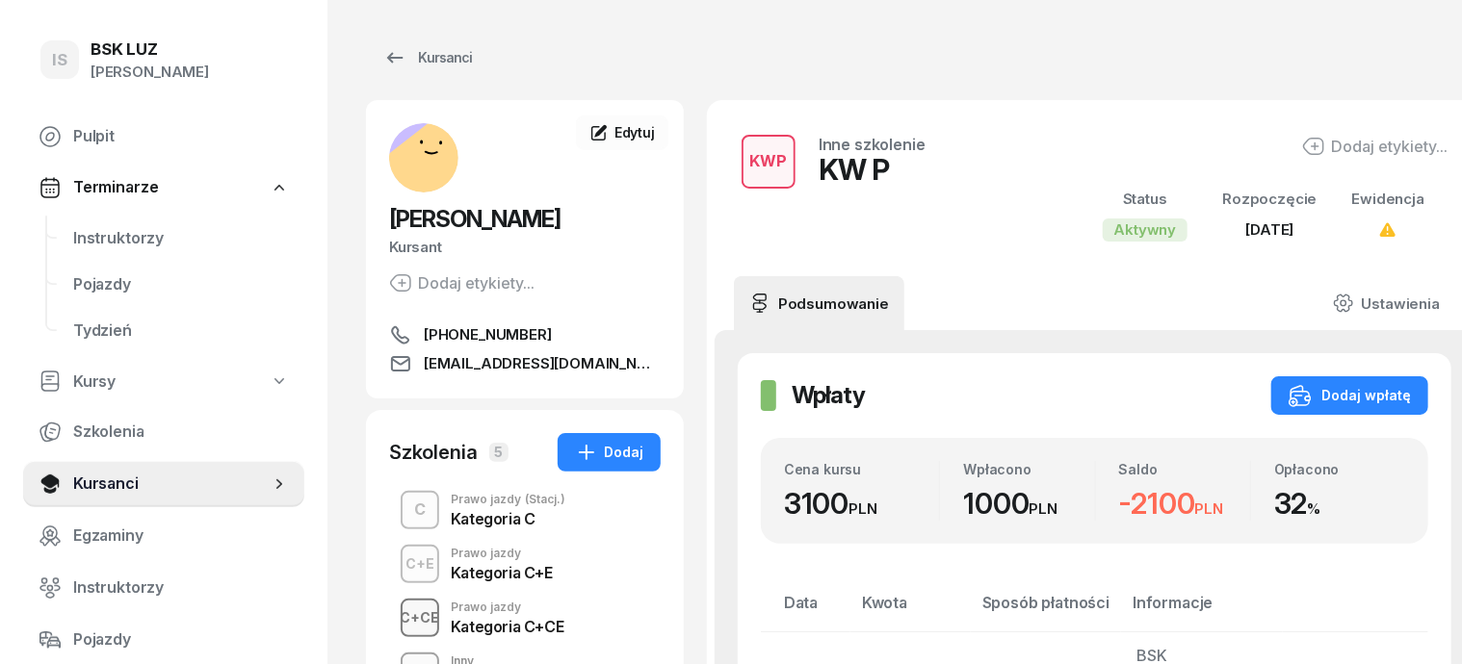
drag, startPoint x: 382, startPoint y: 610, endPoint x: 374, endPoint y: 616, distance: 11.0
click at [393, 612] on div "C+CE" at bounding box center [420, 618] width 55 height 24
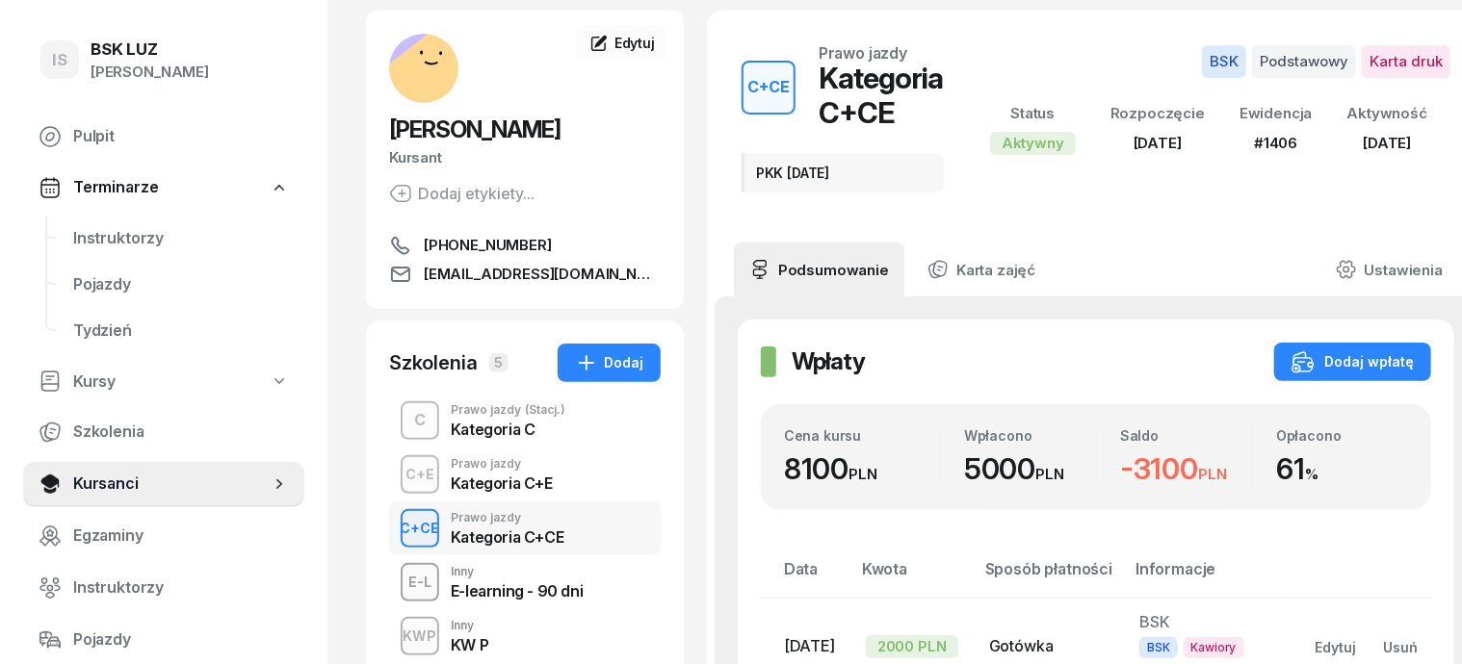
scroll to position [120, 0]
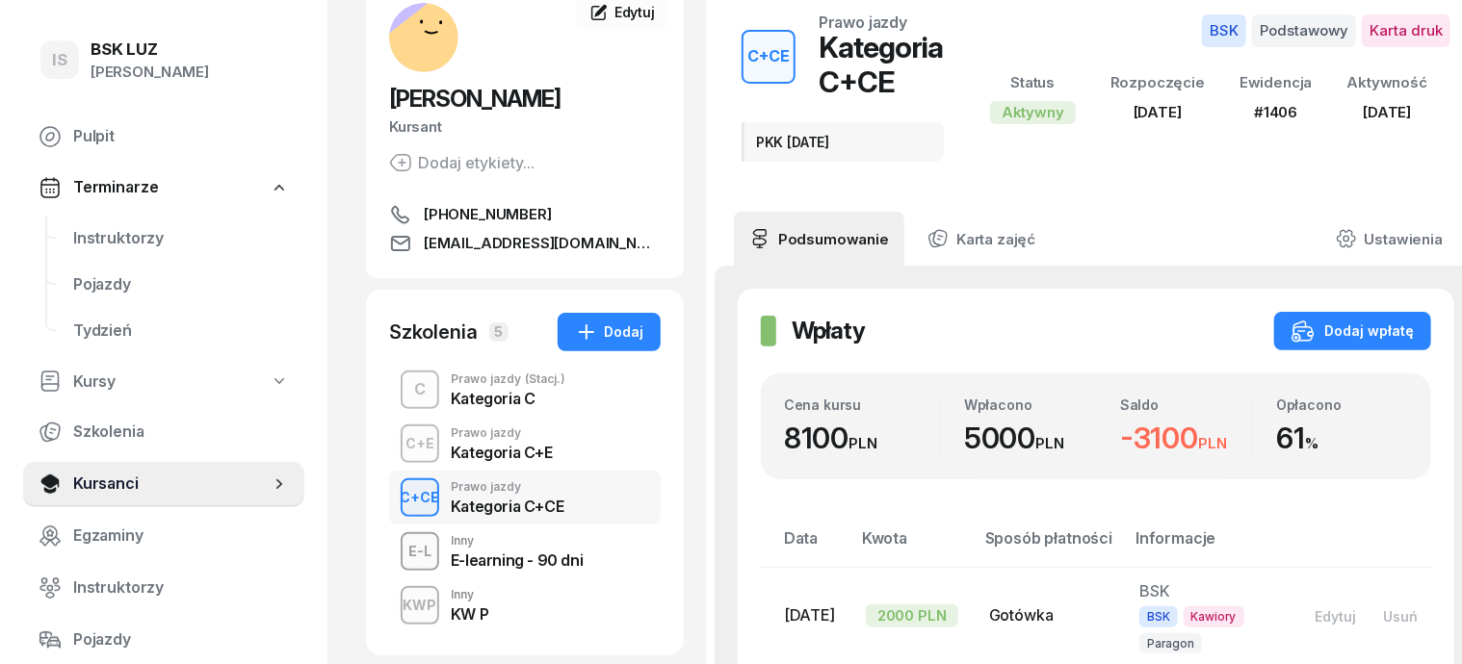
click at [396, 603] on div "KWP" at bounding box center [420, 605] width 49 height 24
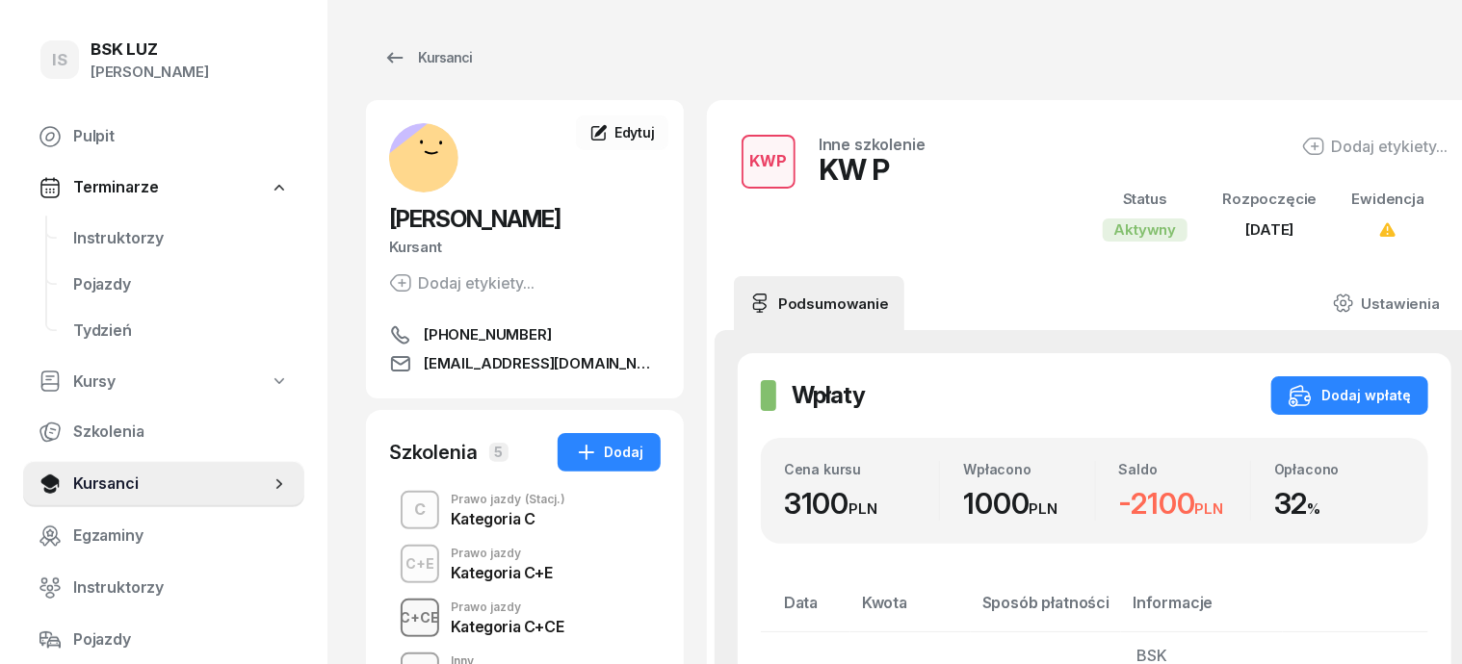
click at [393, 612] on div "C+CE" at bounding box center [420, 618] width 55 height 24
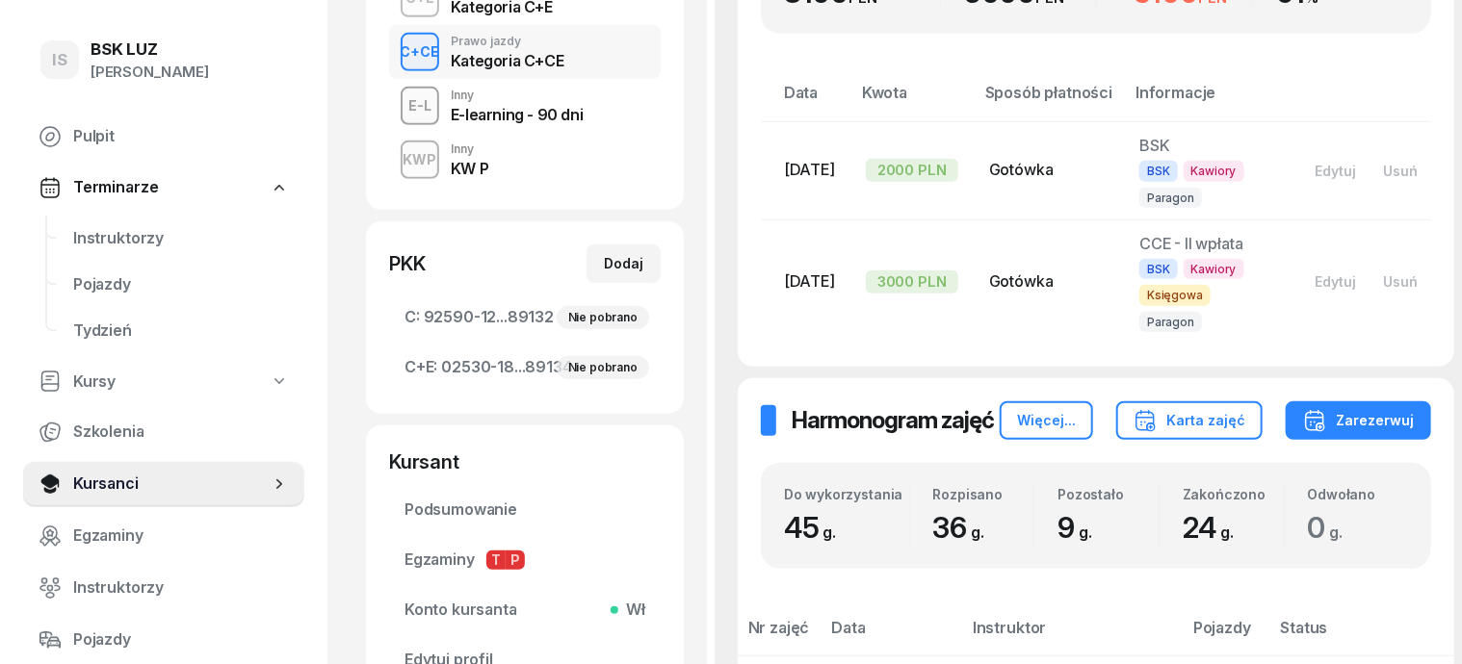
scroll to position [174, 0]
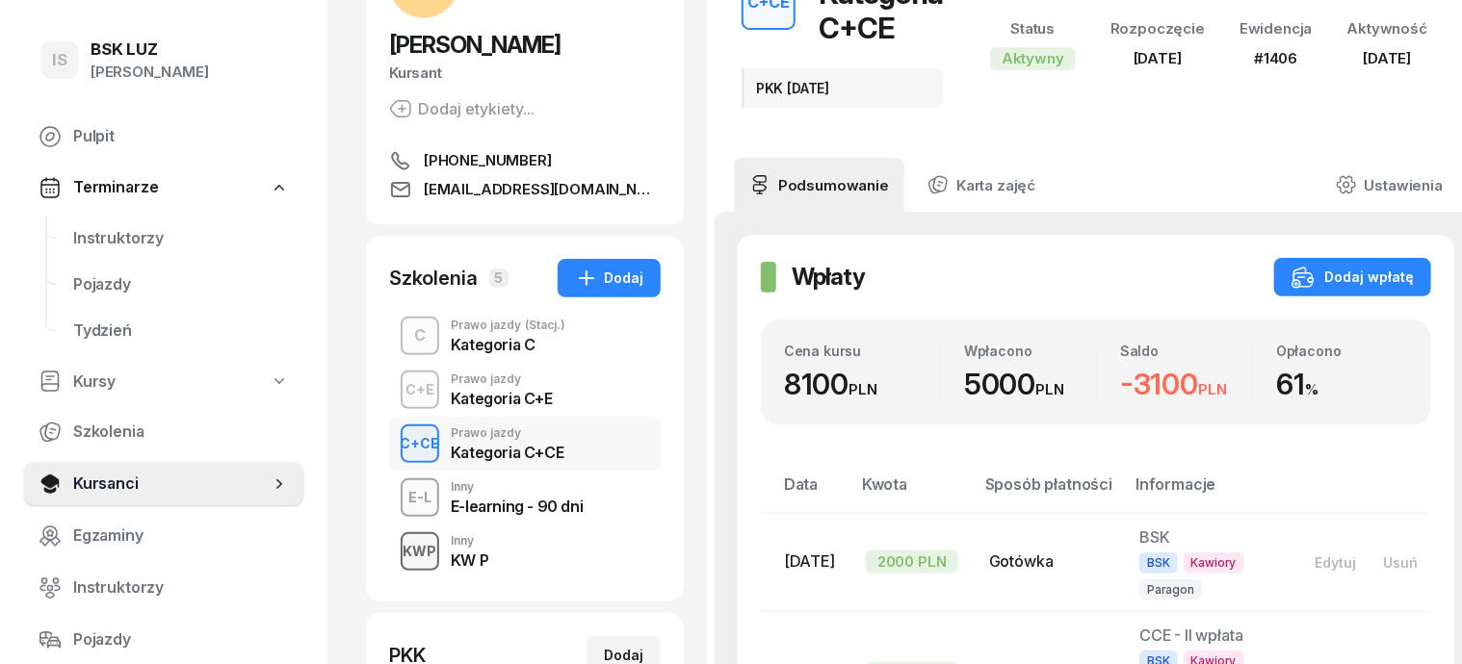
click at [396, 547] on div "KWP" at bounding box center [420, 551] width 49 height 24
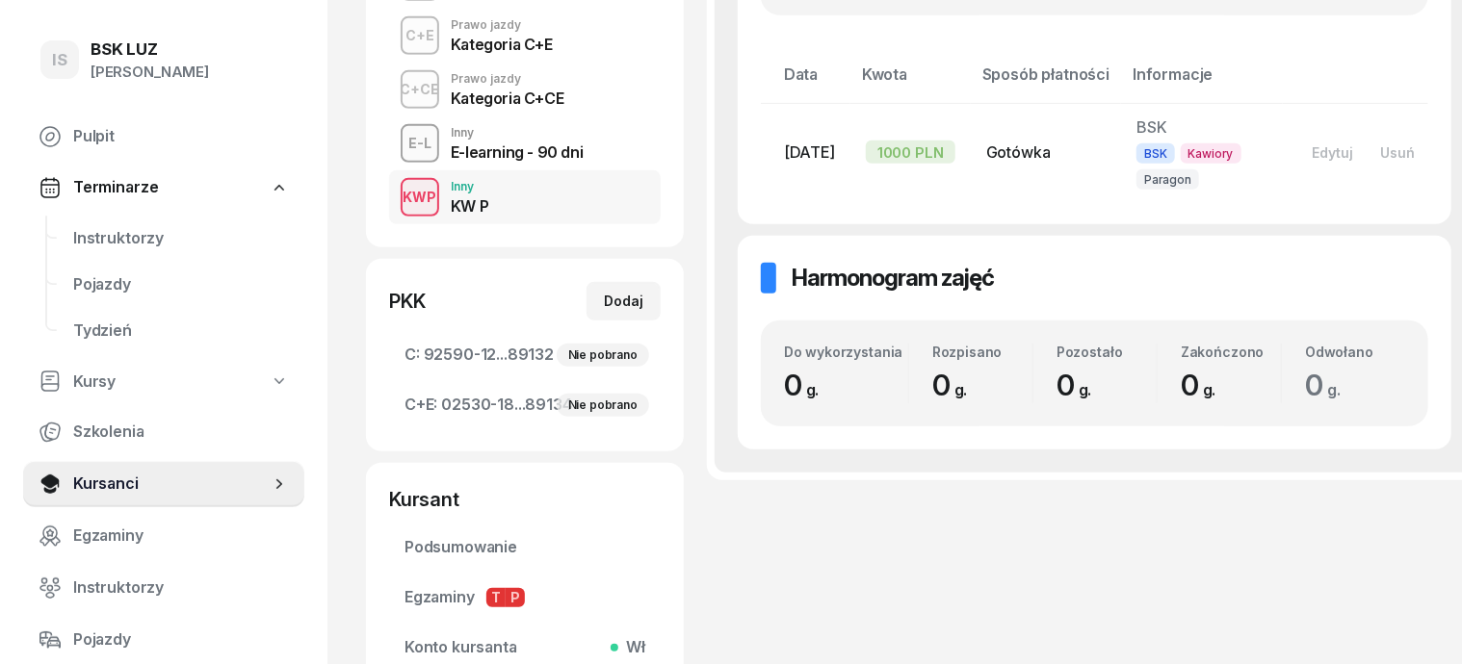
scroll to position [601, 0]
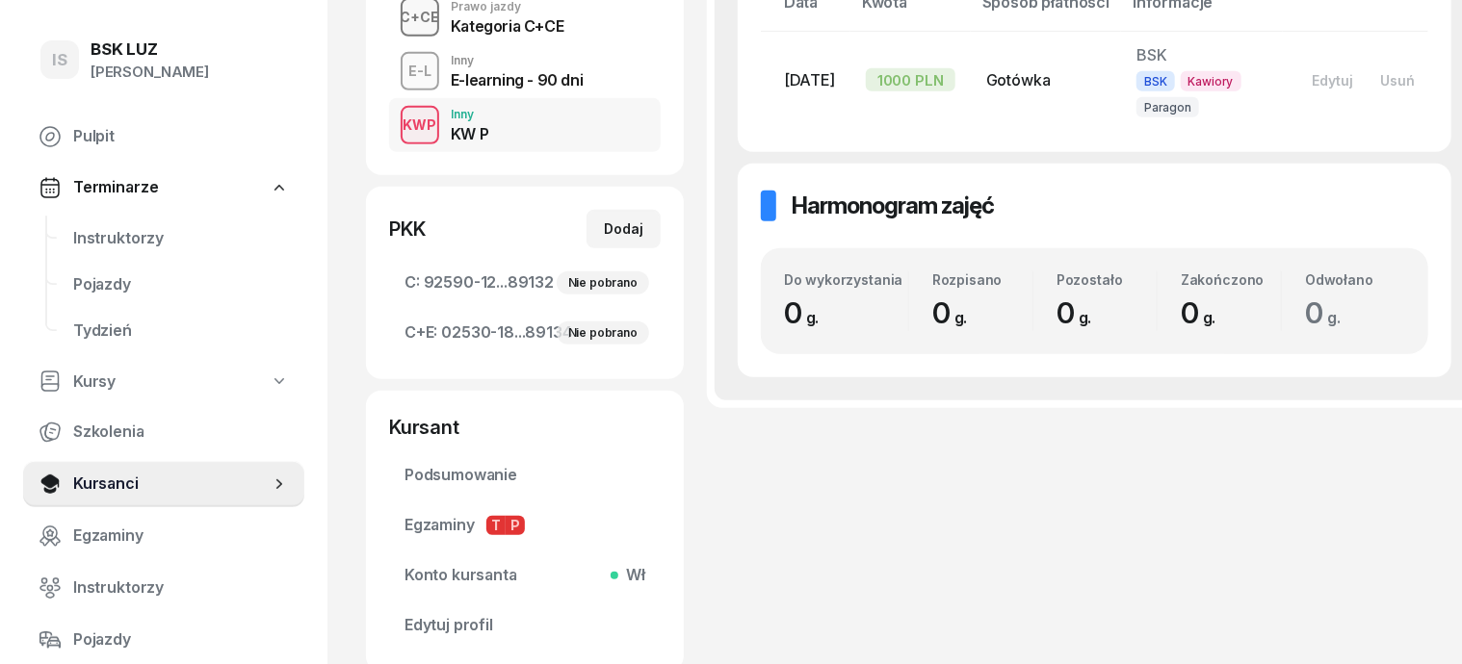
click at [393, 24] on div "C+CE" at bounding box center [420, 17] width 55 height 24
